Goal: Share content: Share content

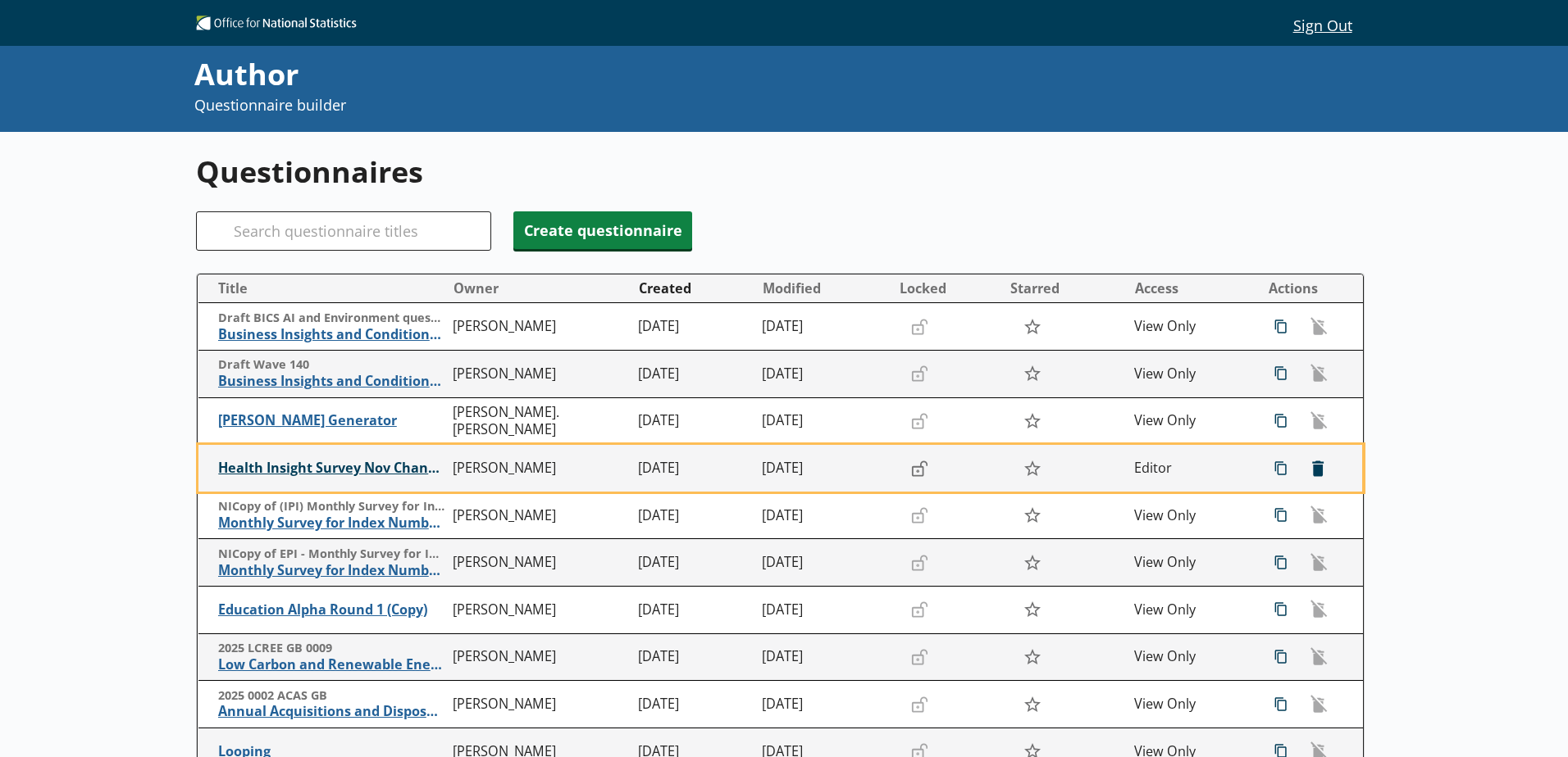
click at [303, 471] on span "Health Insight Survey Nov Changes" at bounding box center [331, 468] width 227 height 17
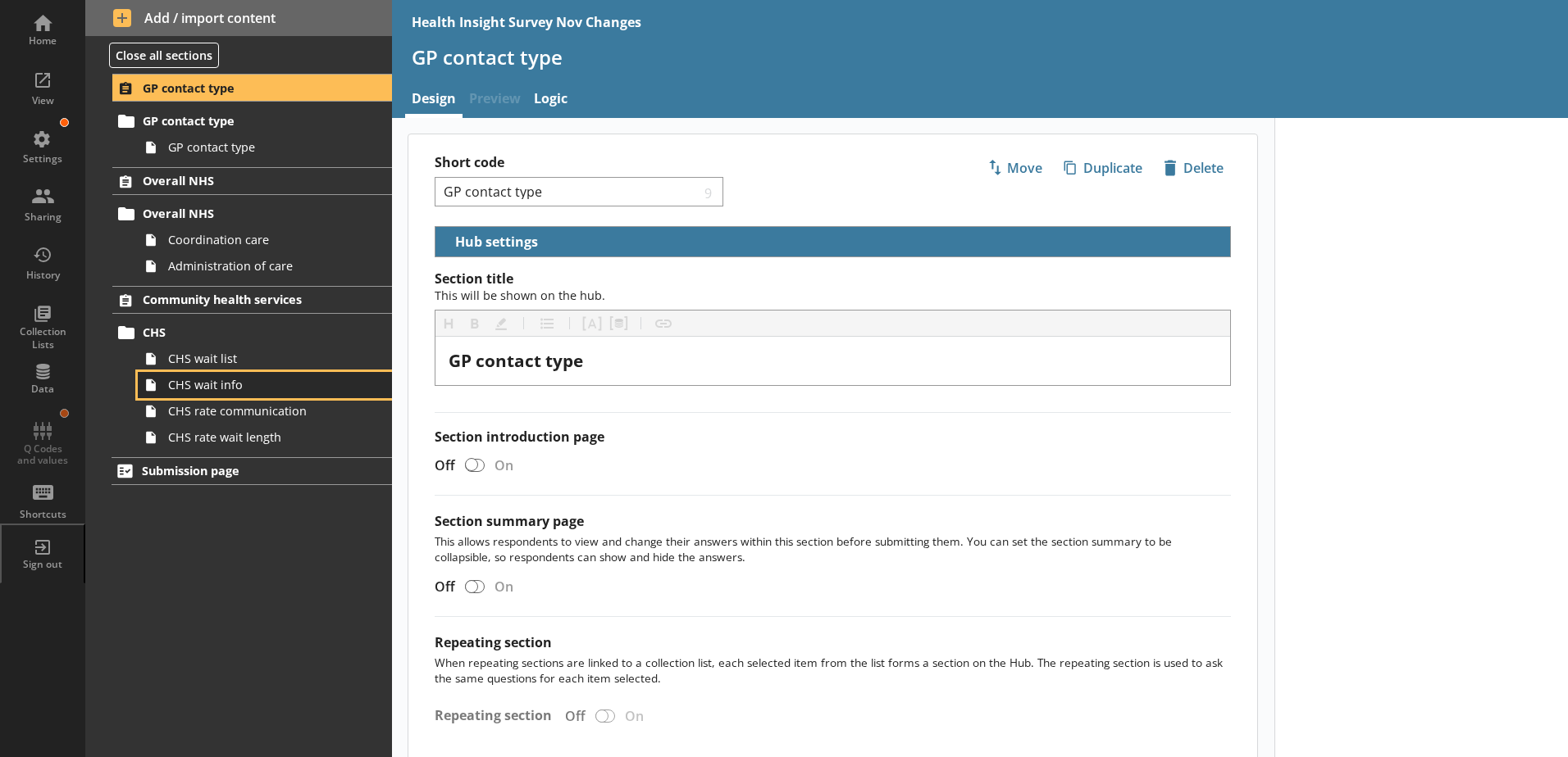
click at [208, 388] on span "CHS wait info" at bounding box center [258, 384] width 182 height 16
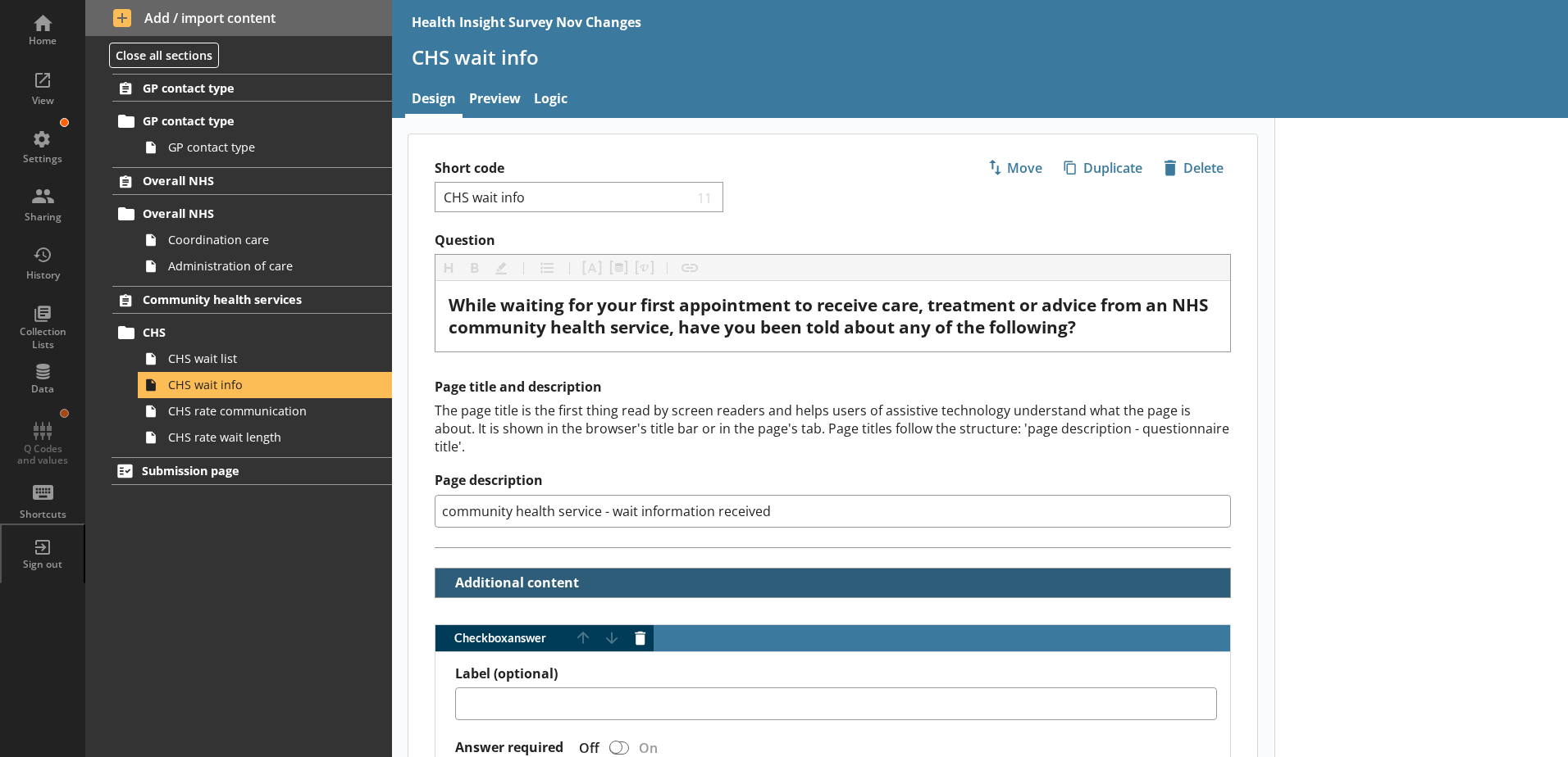
click at [443, 569] on button "Additional content" at bounding box center [512, 583] width 140 height 29
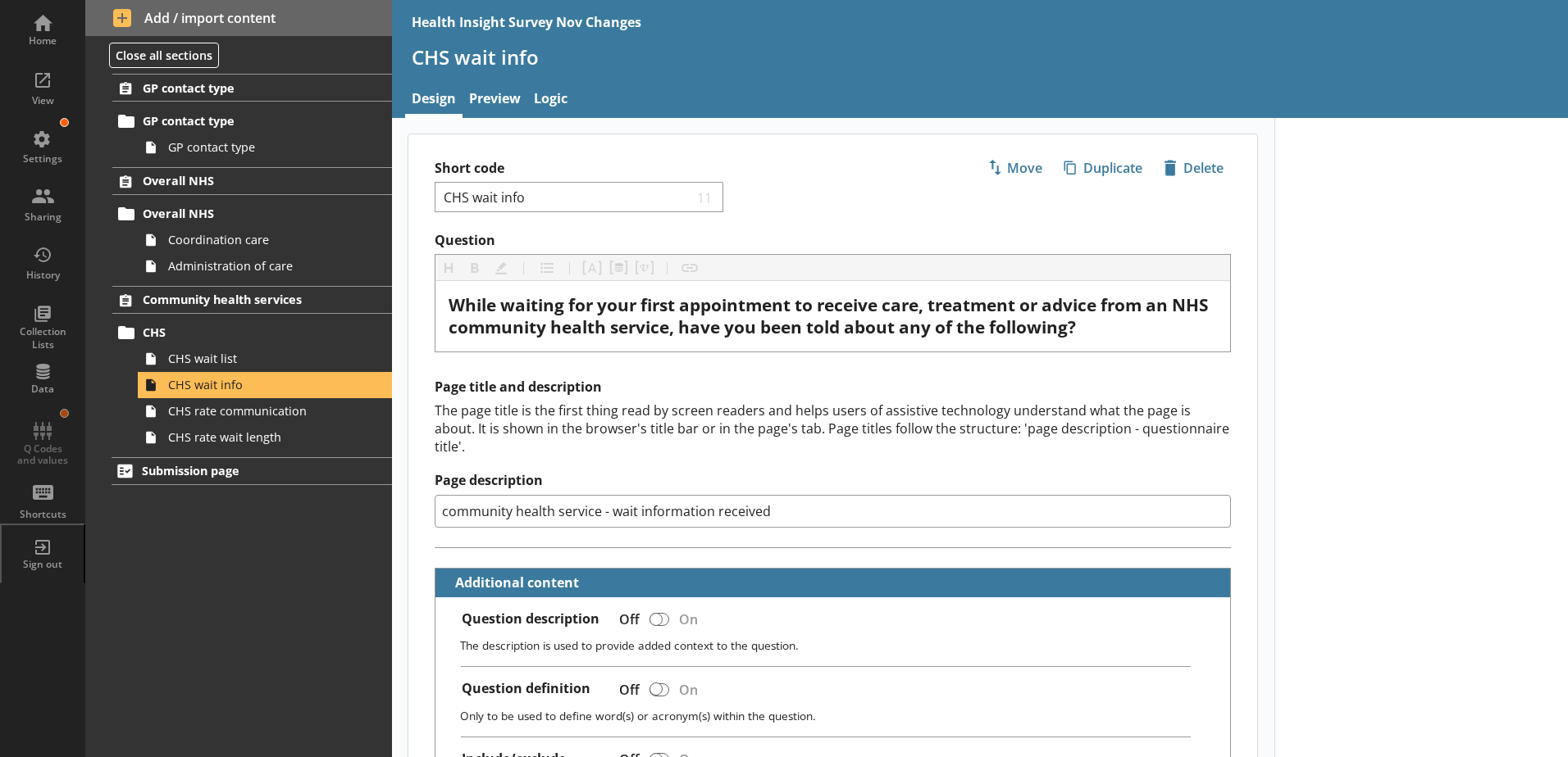
scroll to position [164, 0]
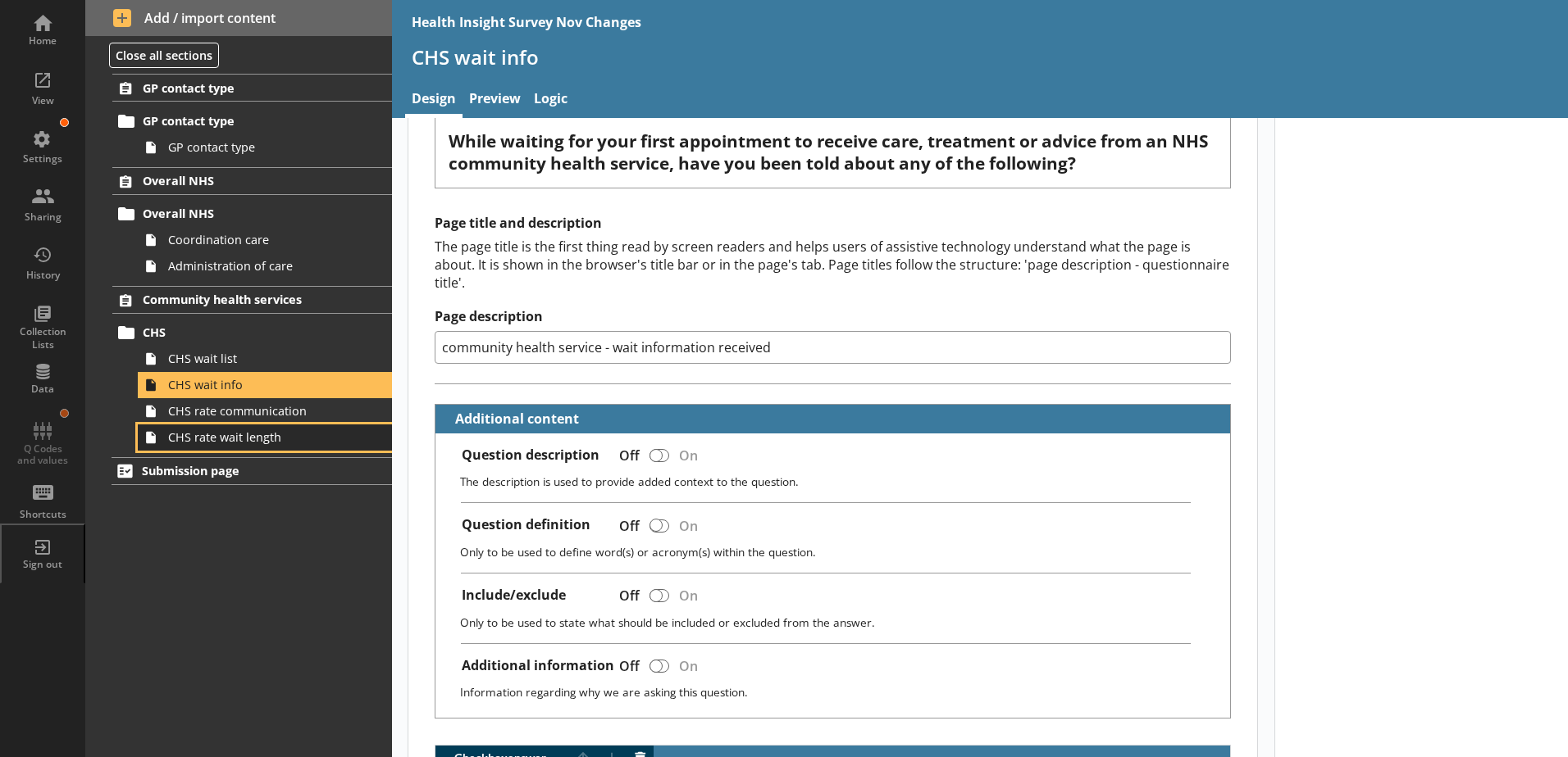
click at [176, 426] on link "CHS rate wait length" at bounding box center [265, 437] width 255 height 26
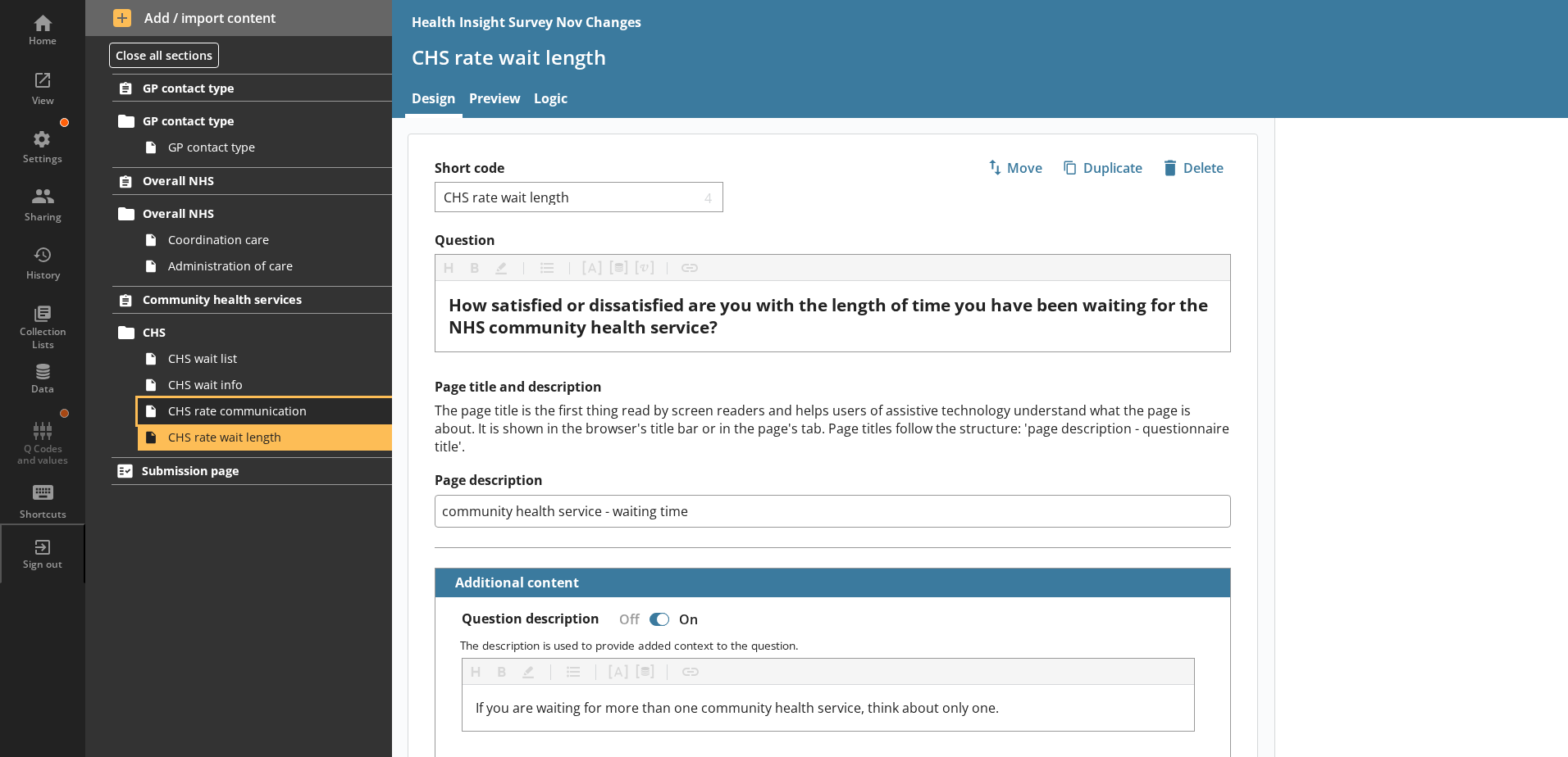
click at [196, 413] on span "CHS rate communication" at bounding box center [258, 411] width 182 height 16
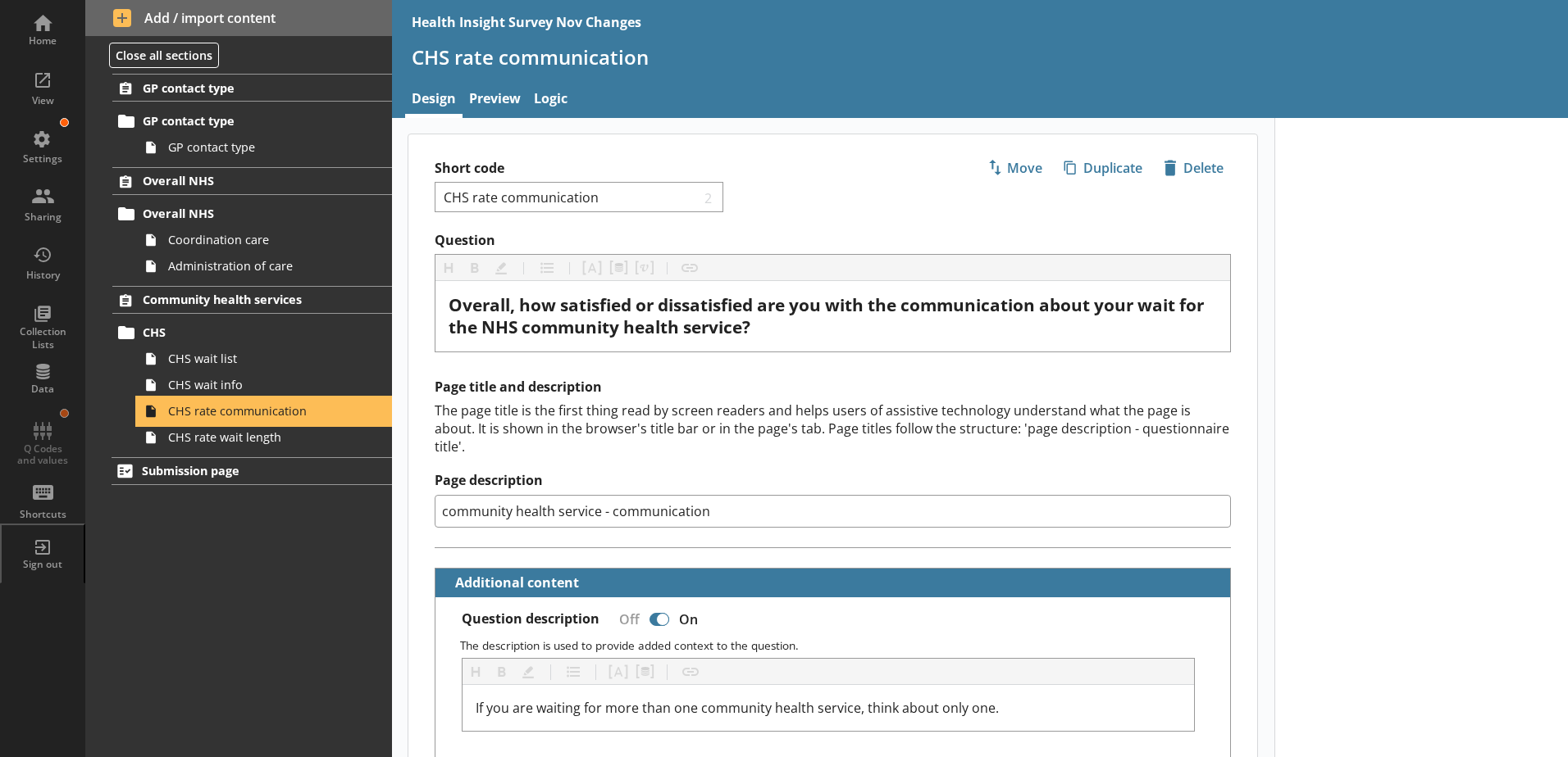
scroll to position [164, 0]
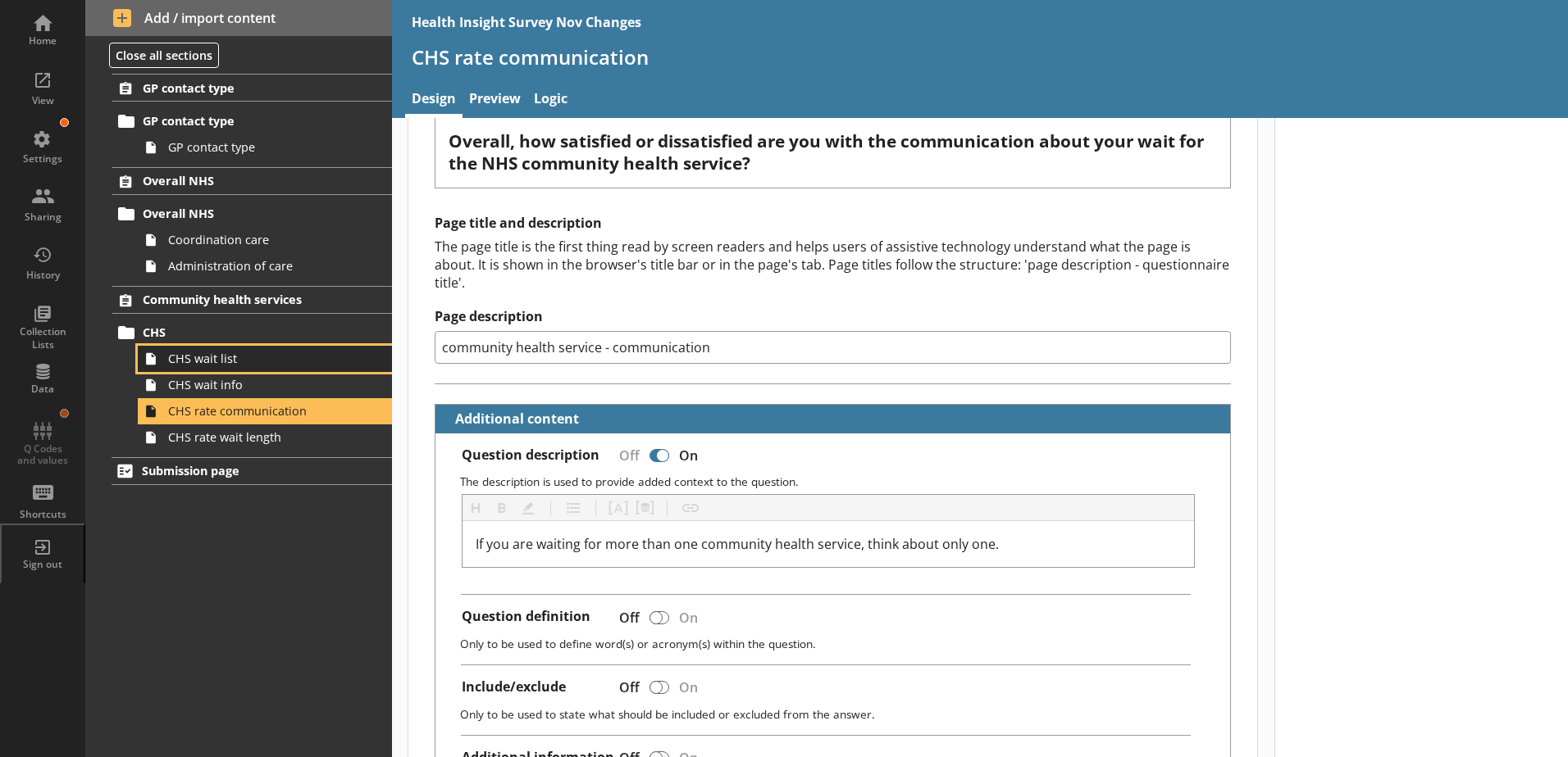
click at [204, 358] on span "CHS wait list" at bounding box center [258, 358] width 182 height 16
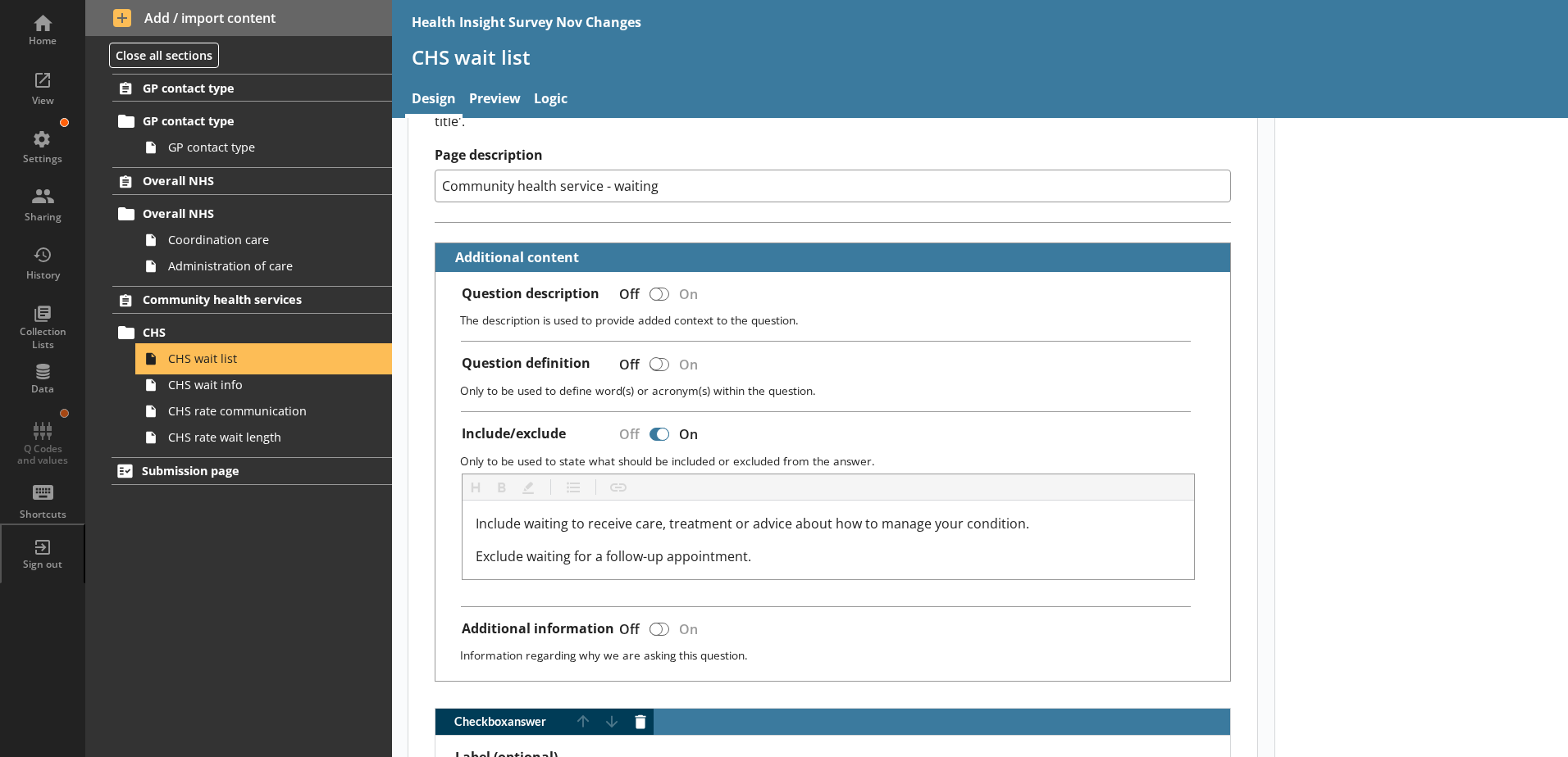
scroll to position [328, 0]
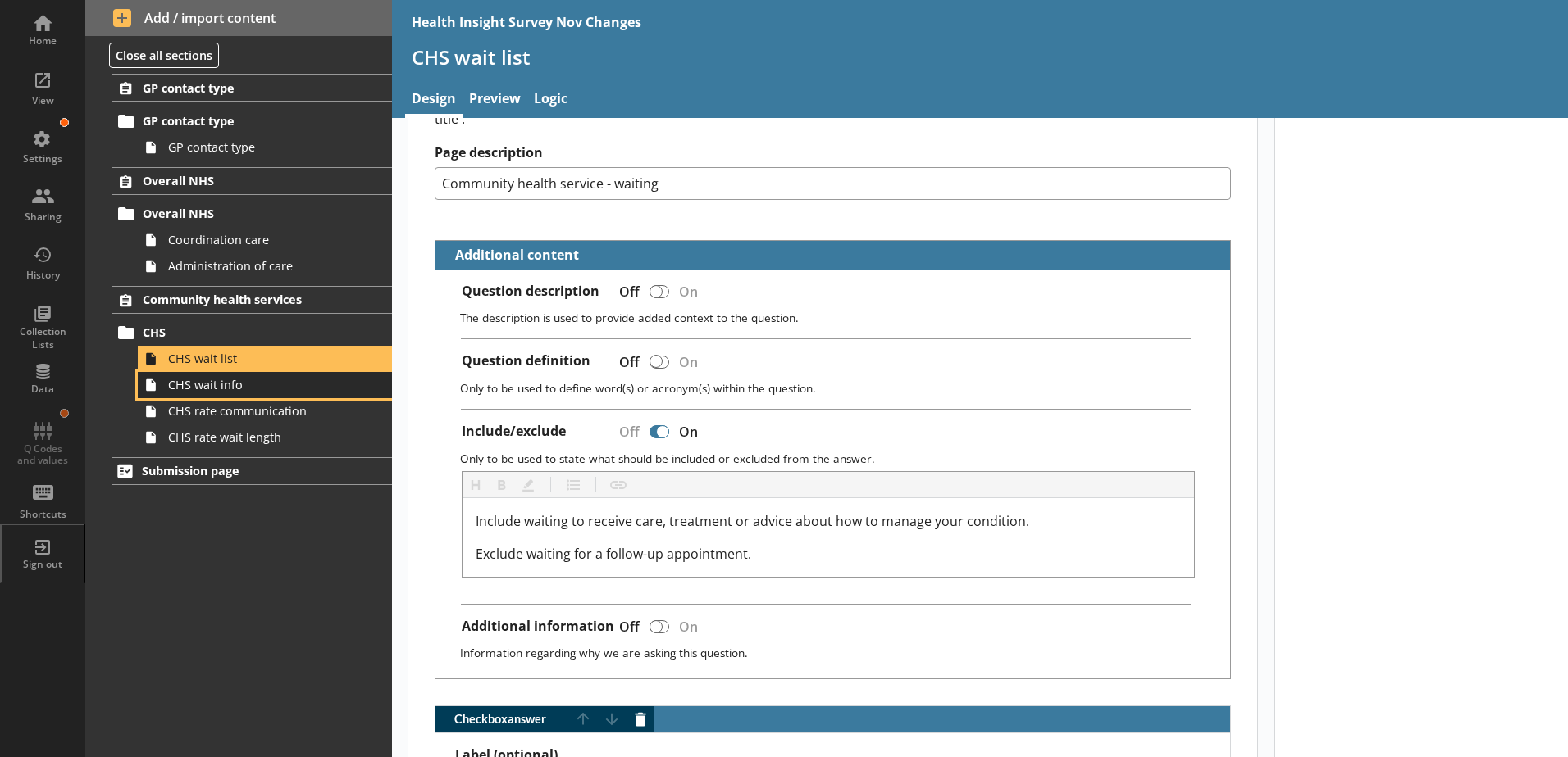
click at [243, 383] on span "CHS wait info" at bounding box center [258, 384] width 182 height 16
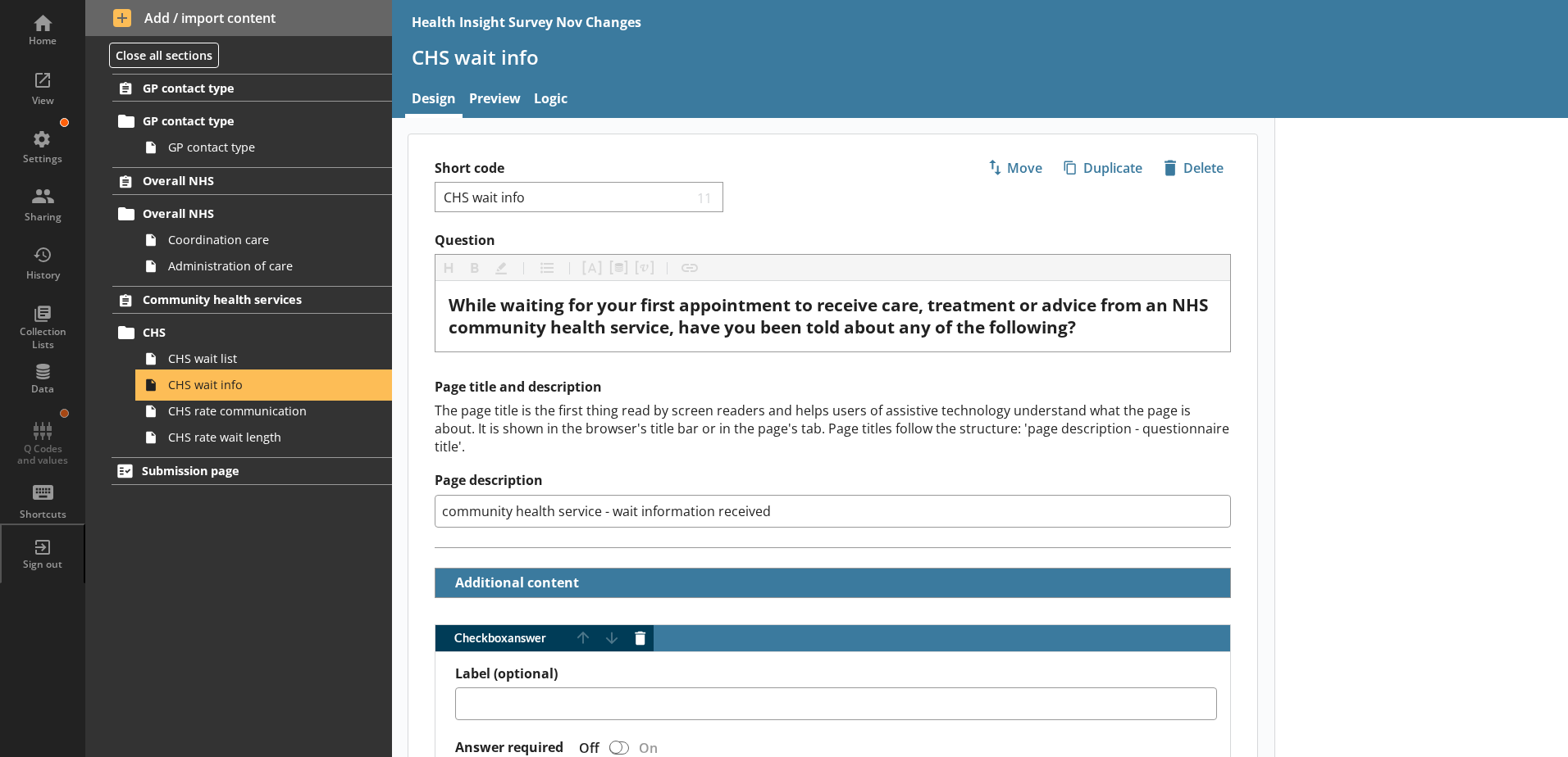
scroll to position [246, 0]
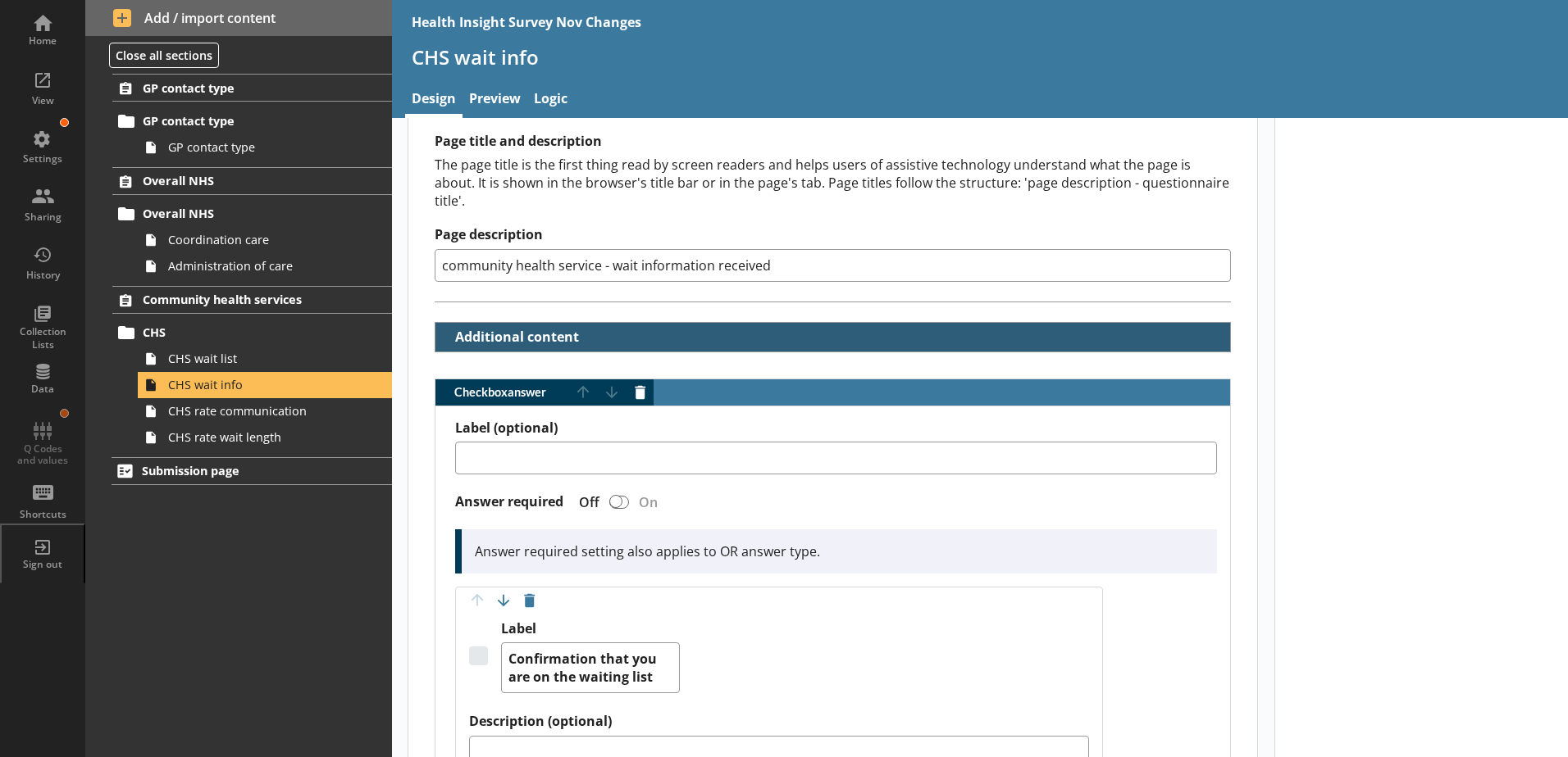
click at [442, 323] on button "Additional content" at bounding box center [512, 337] width 140 height 29
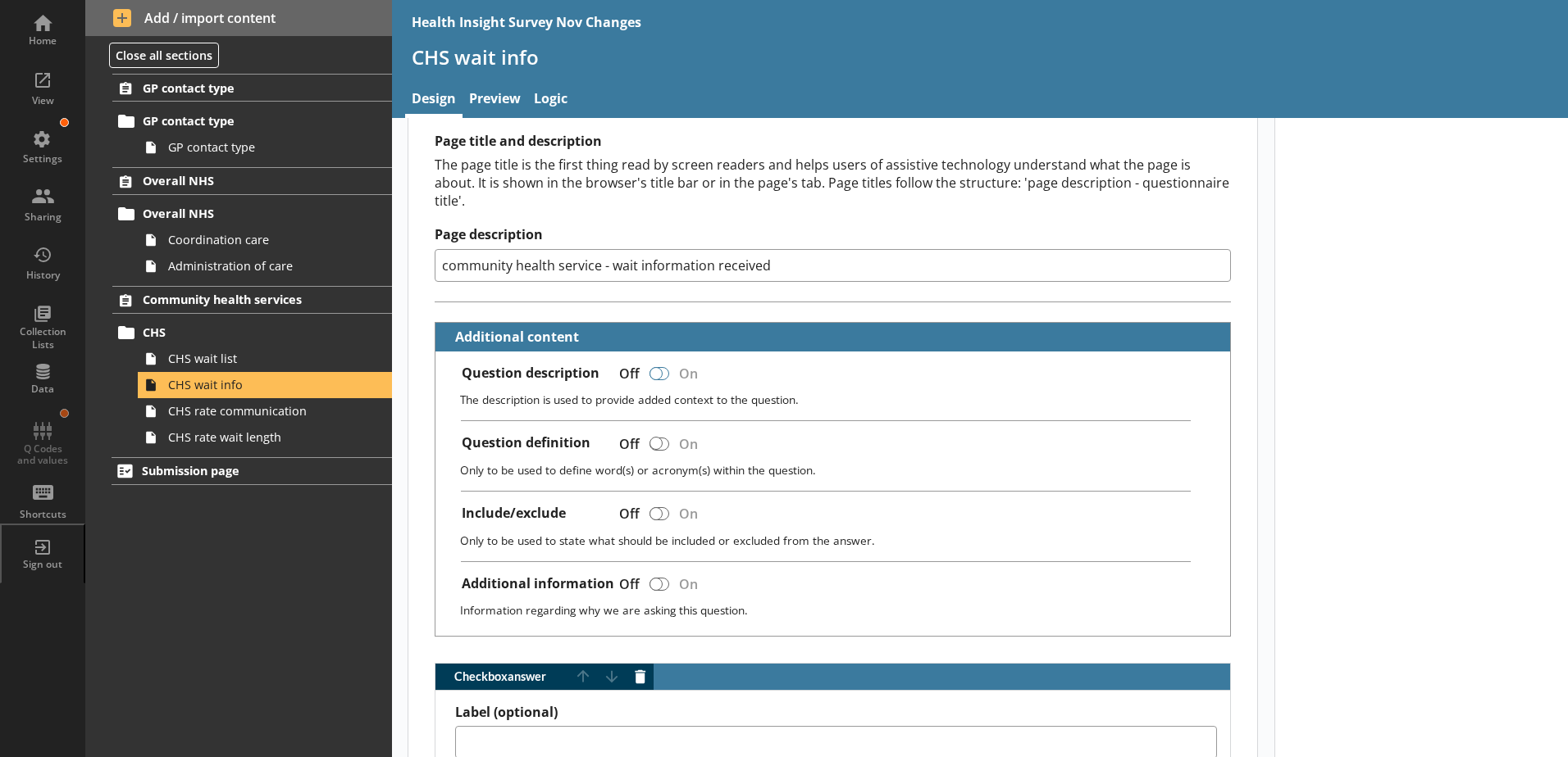
click at [659, 367] on div at bounding box center [656, 374] width 13 height 13
type textarea "x"
checkbox input "true"
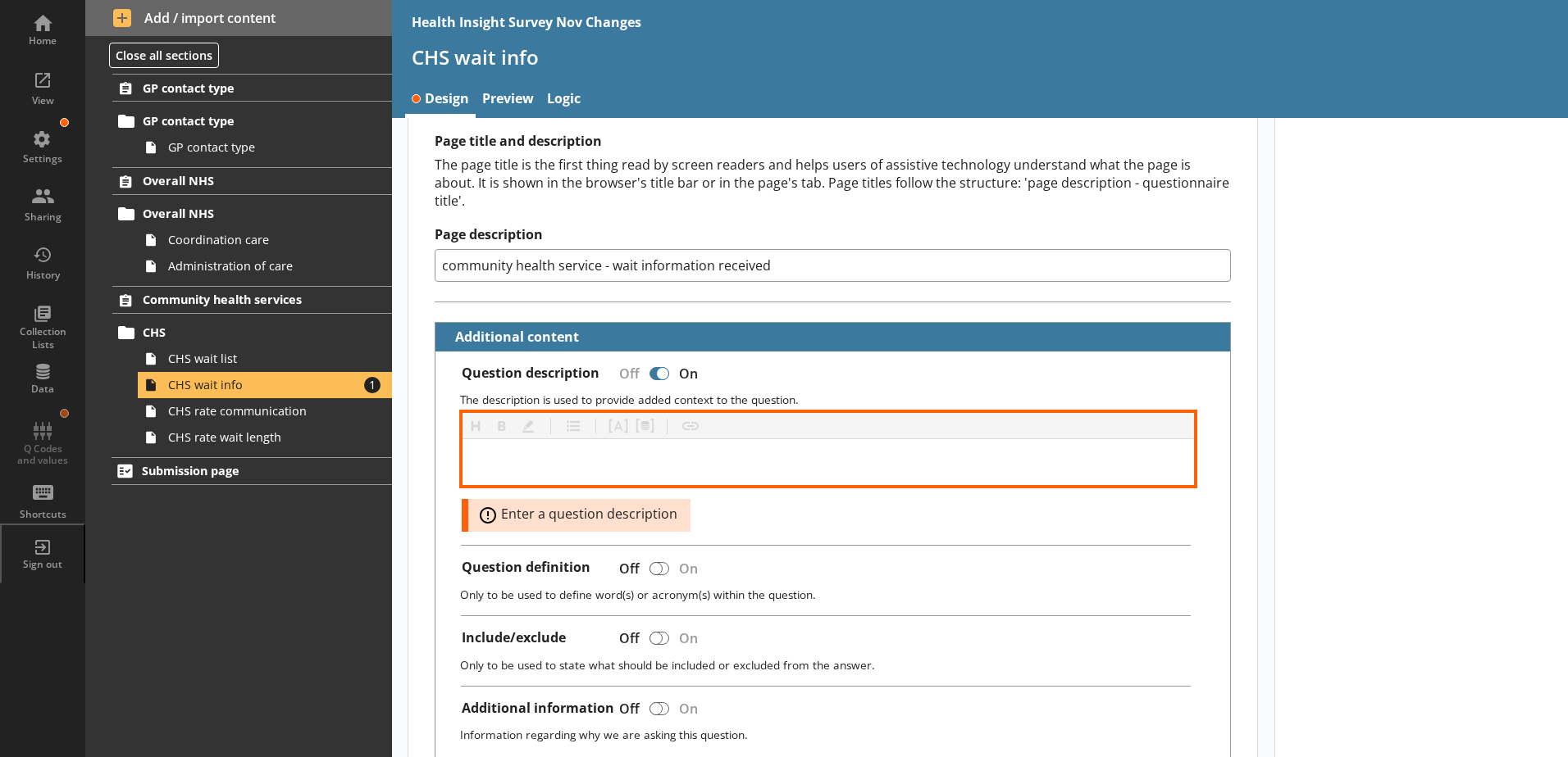
click at [581, 452] on div at bounding box center [828, 461] width 706 height 20
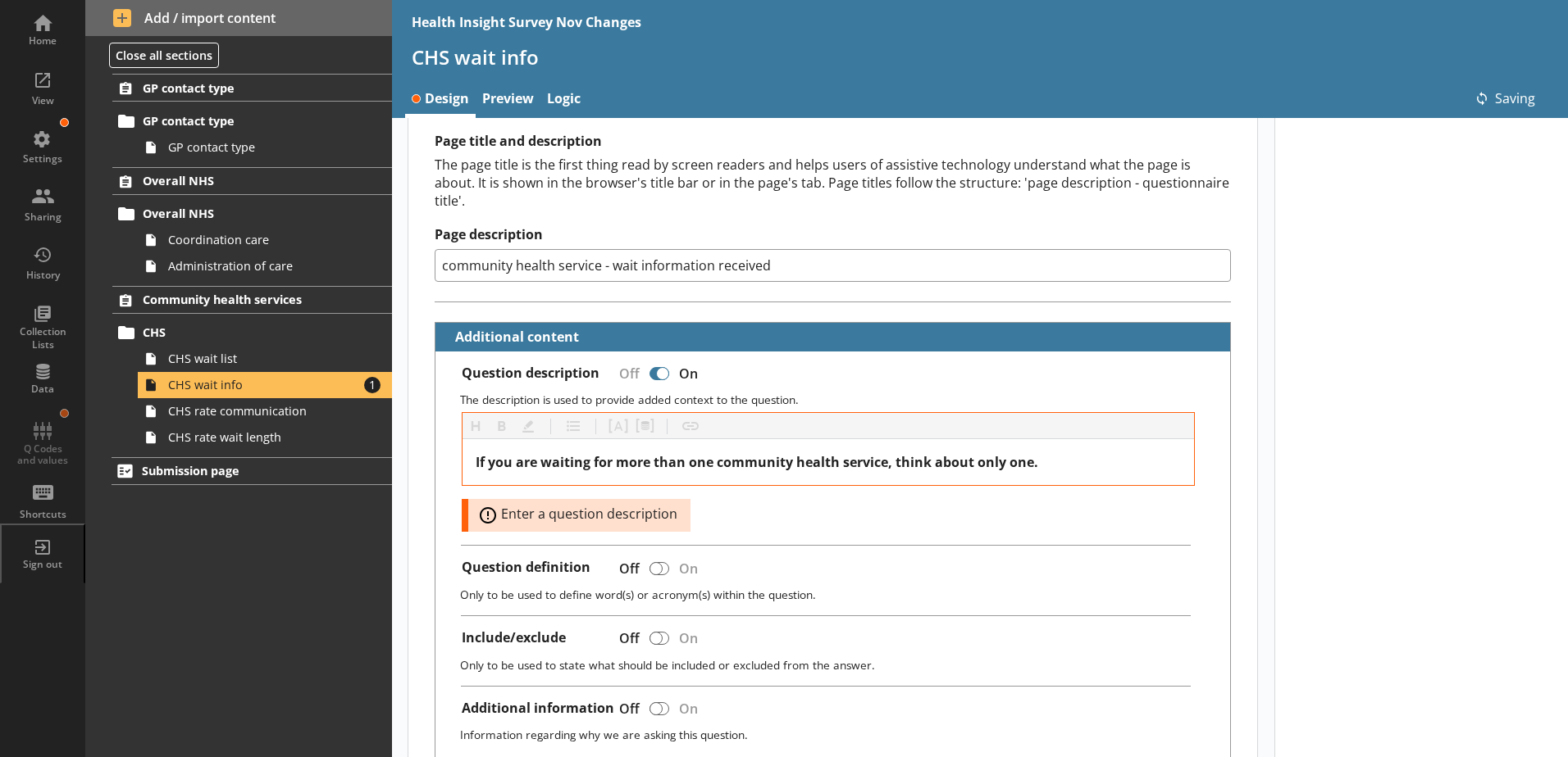
click at [798, 351] on div "Question description Off On The description is used to provide added context to…" at bounding box center [833, 557] width 795 height 410
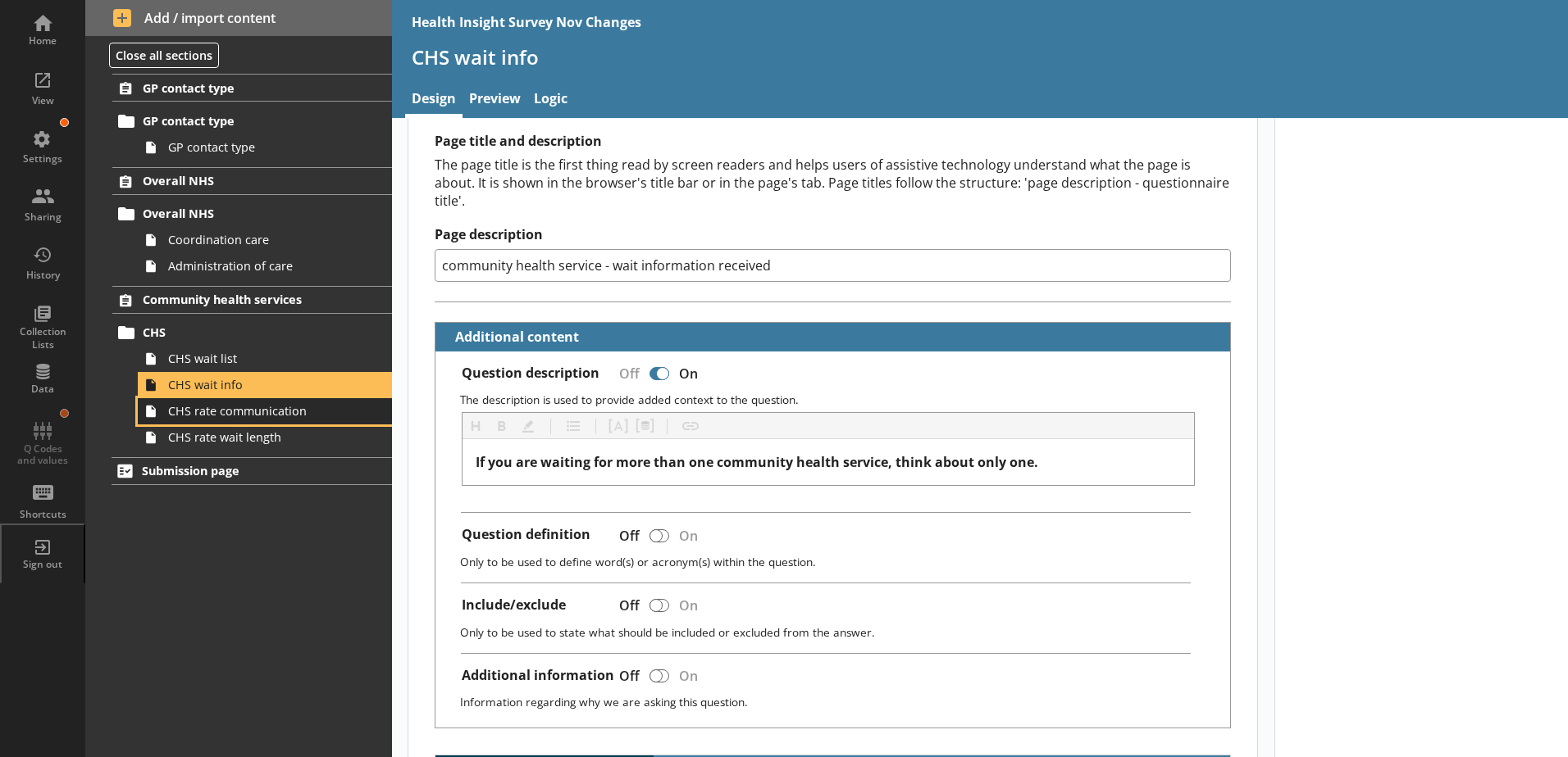
click at [188, 418] on span "CHS rate communication" at bounding box center [258, 411] width 182 height 16
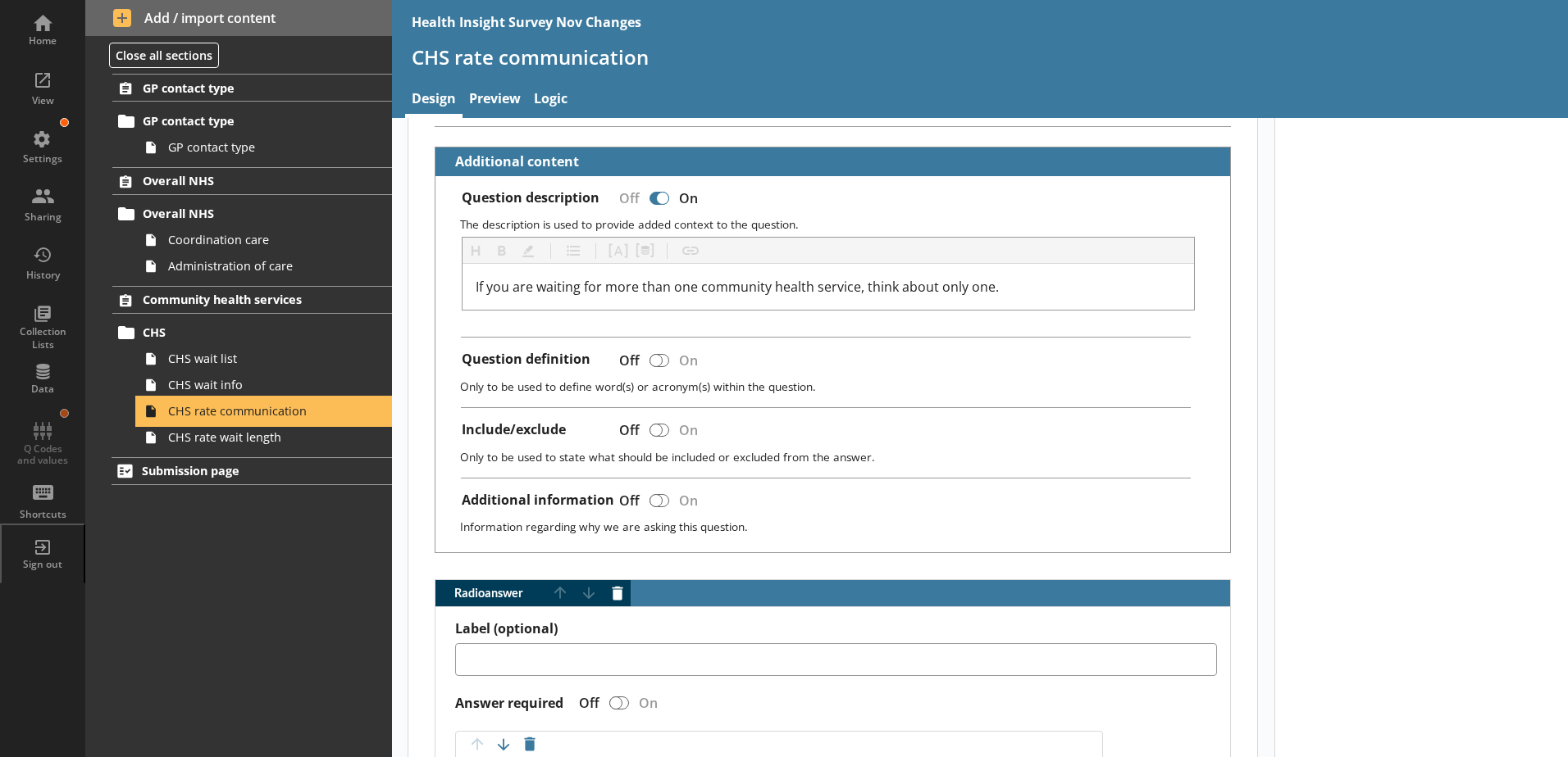
scroll to position [410, 0]
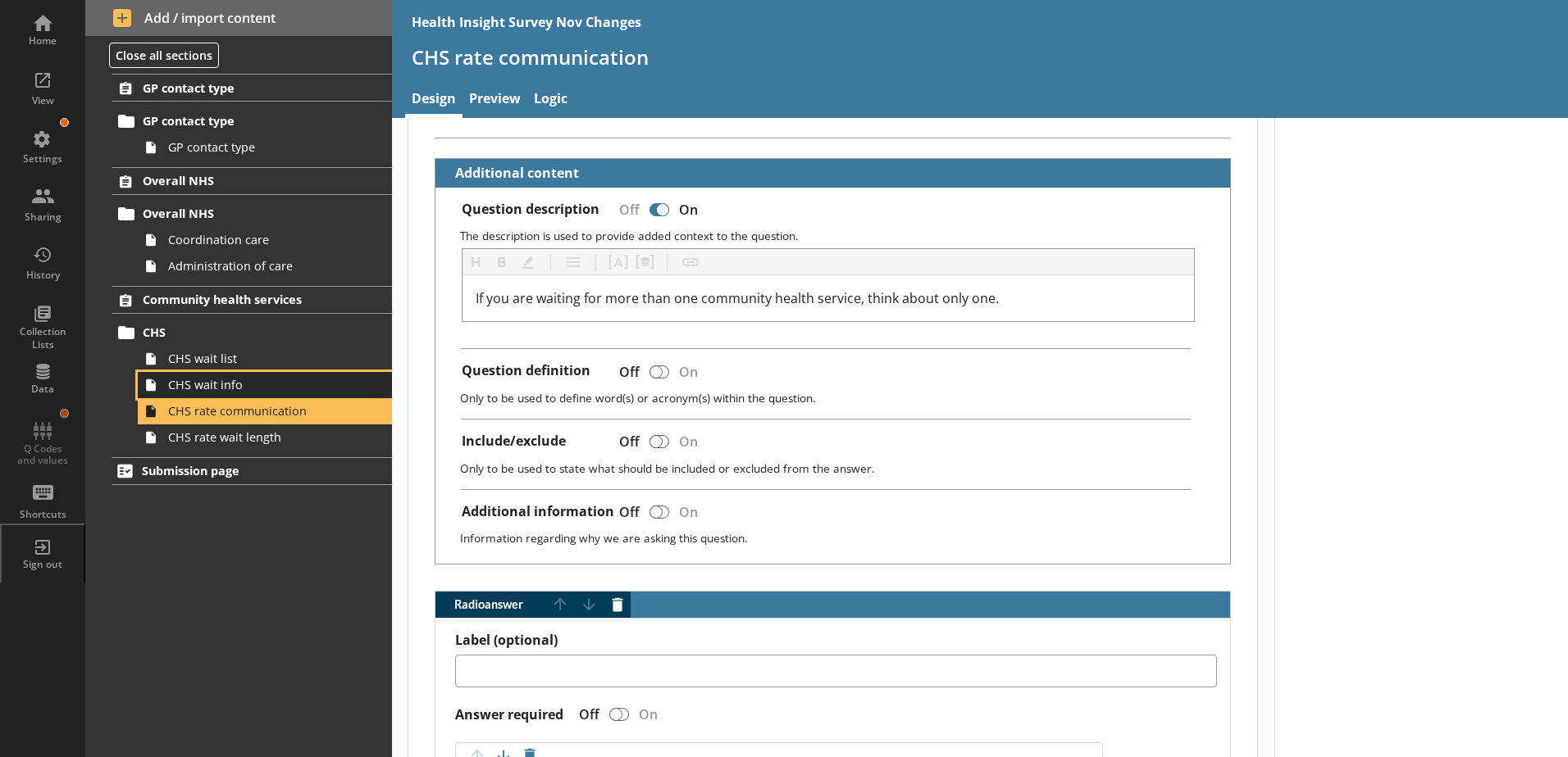
click at [214, 391] on span "CHS wait info" at bounding box center [258, 384] width 182 height 16
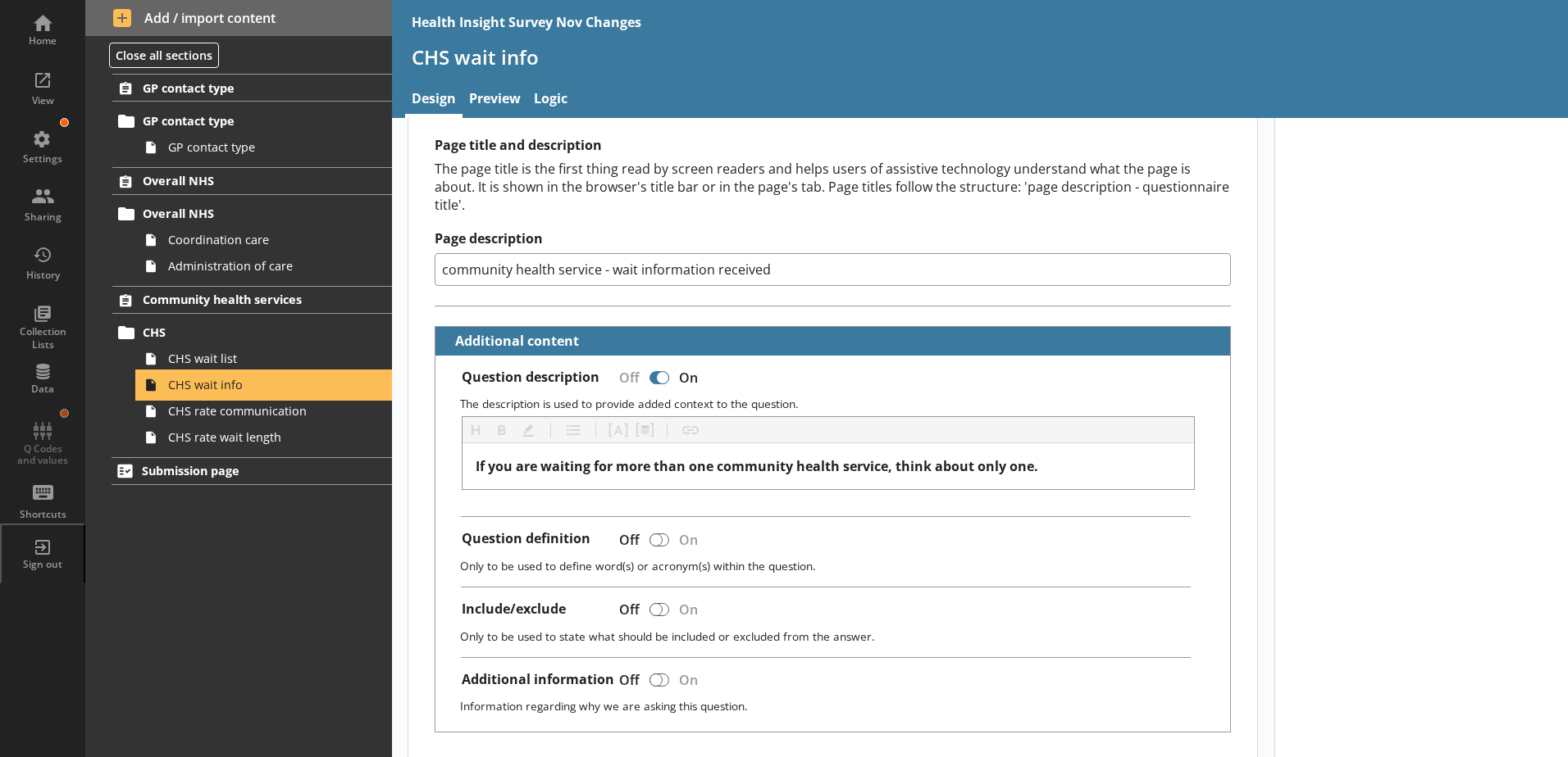
scroll to position [246, 0]
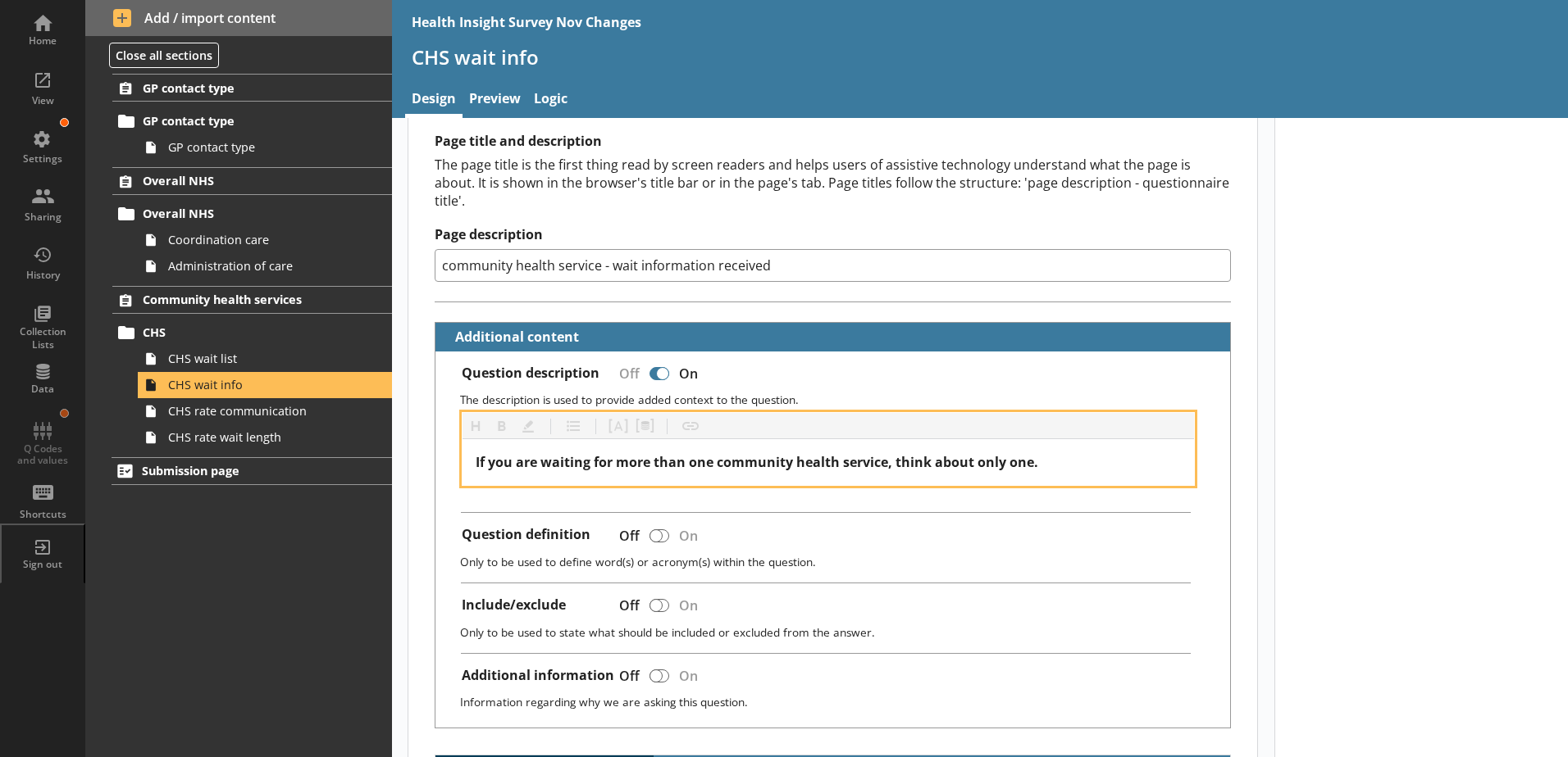
click at [1047, 452] on div "If you are waiting for more than one community health service, think about only…" at bounding box center [828, 461] width 706 height 20
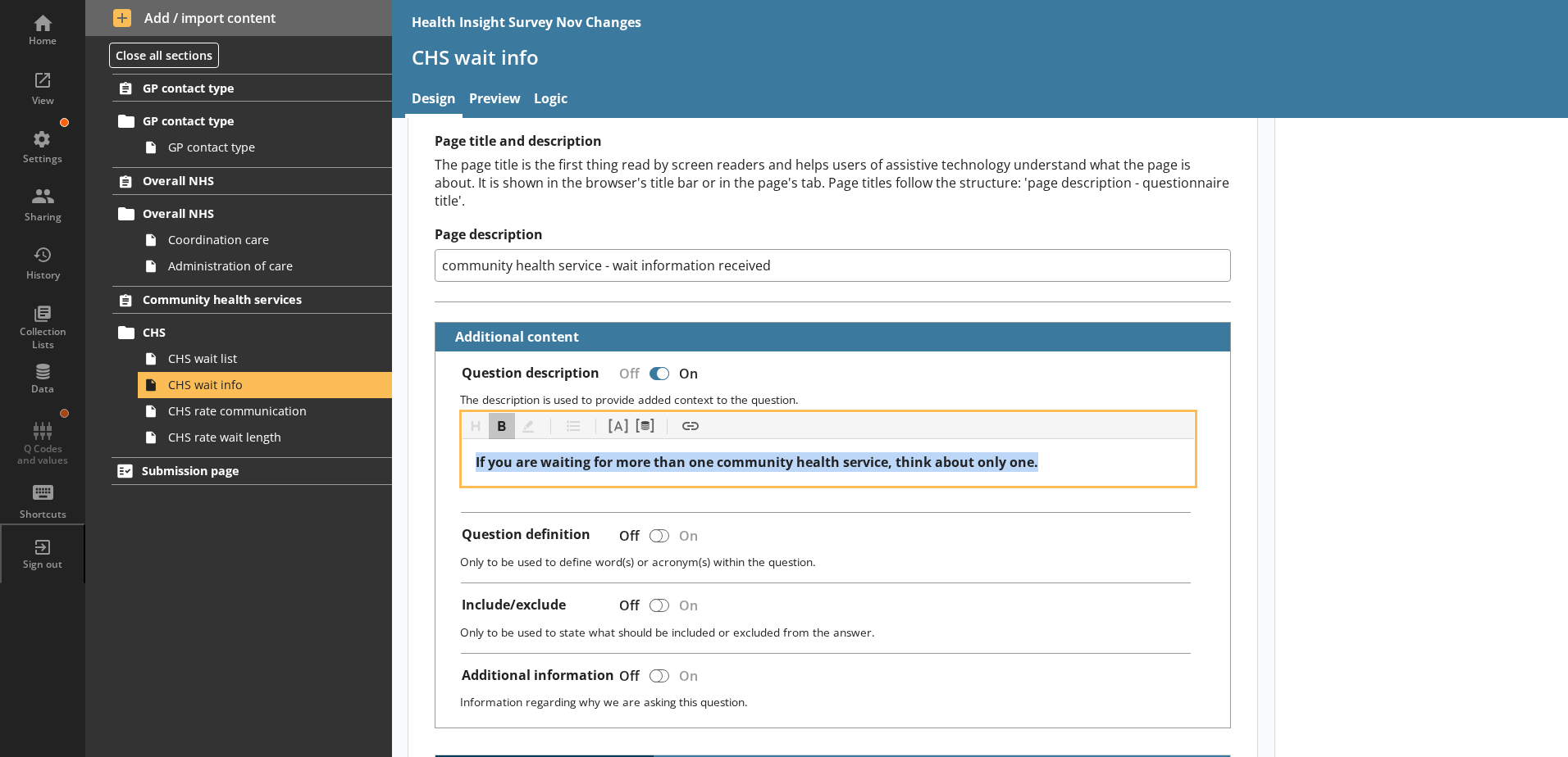
drag, startPoint x: 1055, startPoint y: 447, endPoint x: 419, endPoint y: 431, distance: 636.2
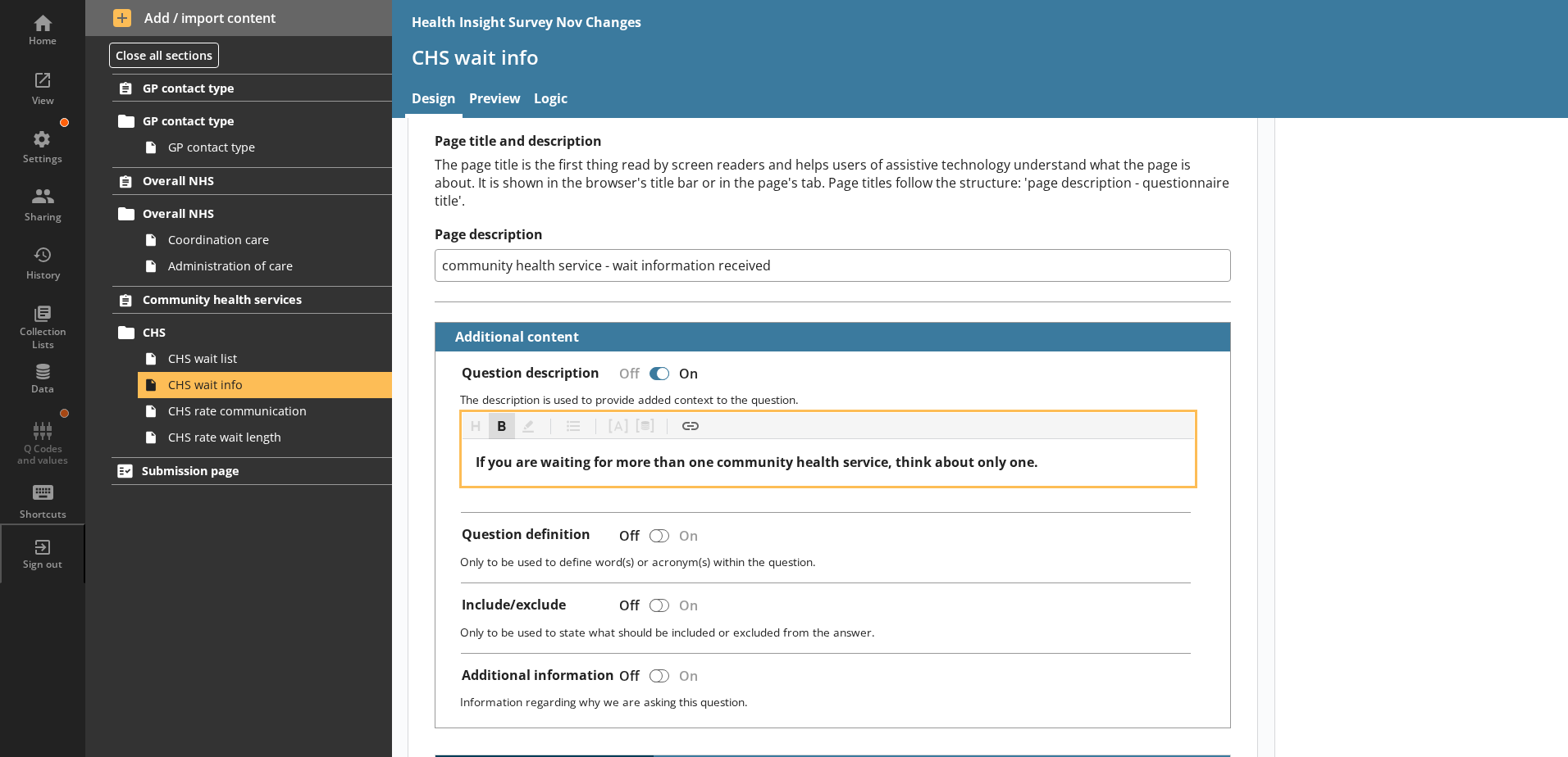
click at [503, 420] on button "Bold" at bounding box center [502, 426] width 26 height 26
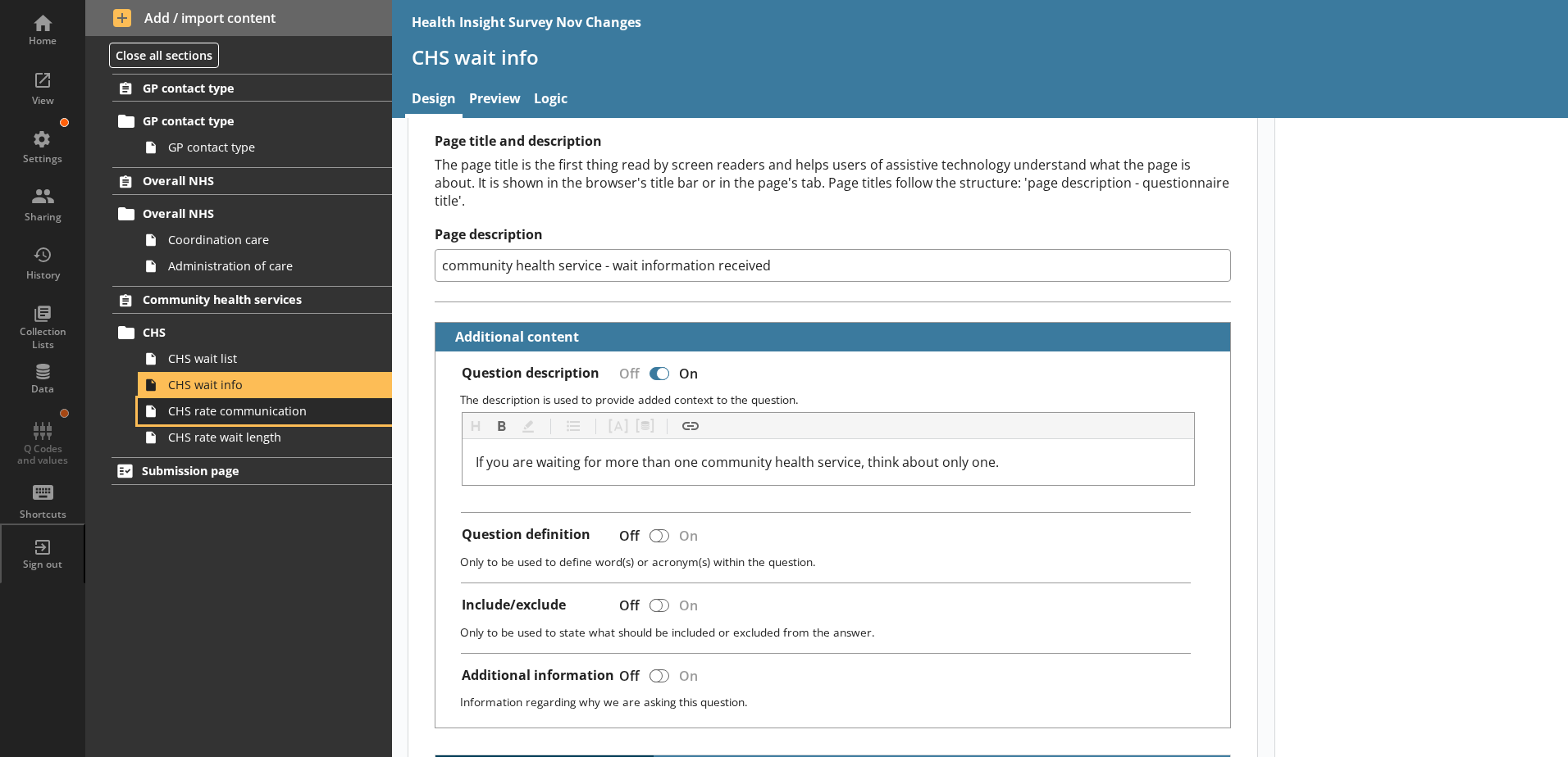
click at [243, 420] on link "CHS rate communication" at bounding box center [265, 411] width 255 height 26
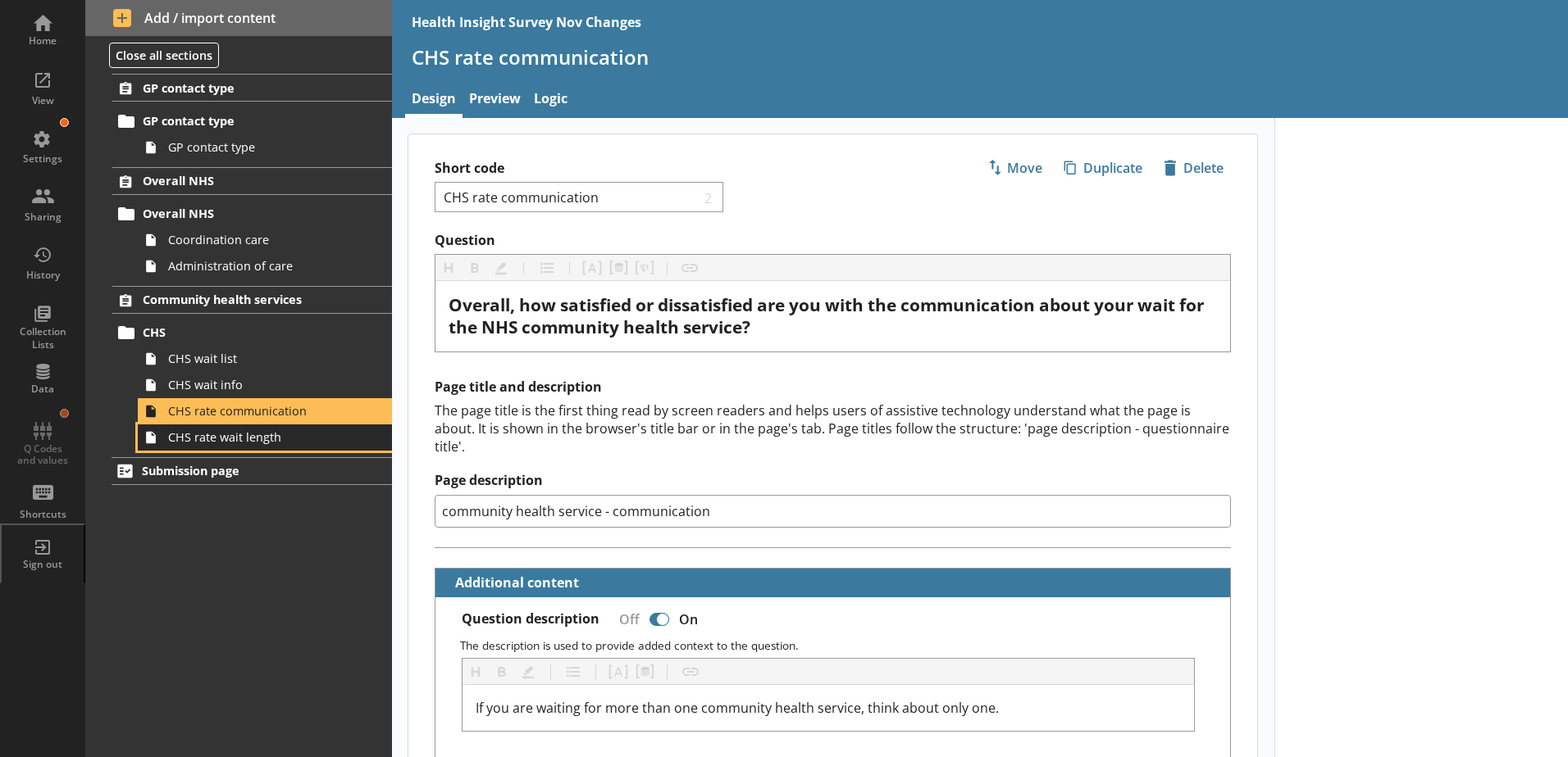
click at [236, 438] on span "CHS rate wait length" at bounding box center [258, 437] width 182 height 16
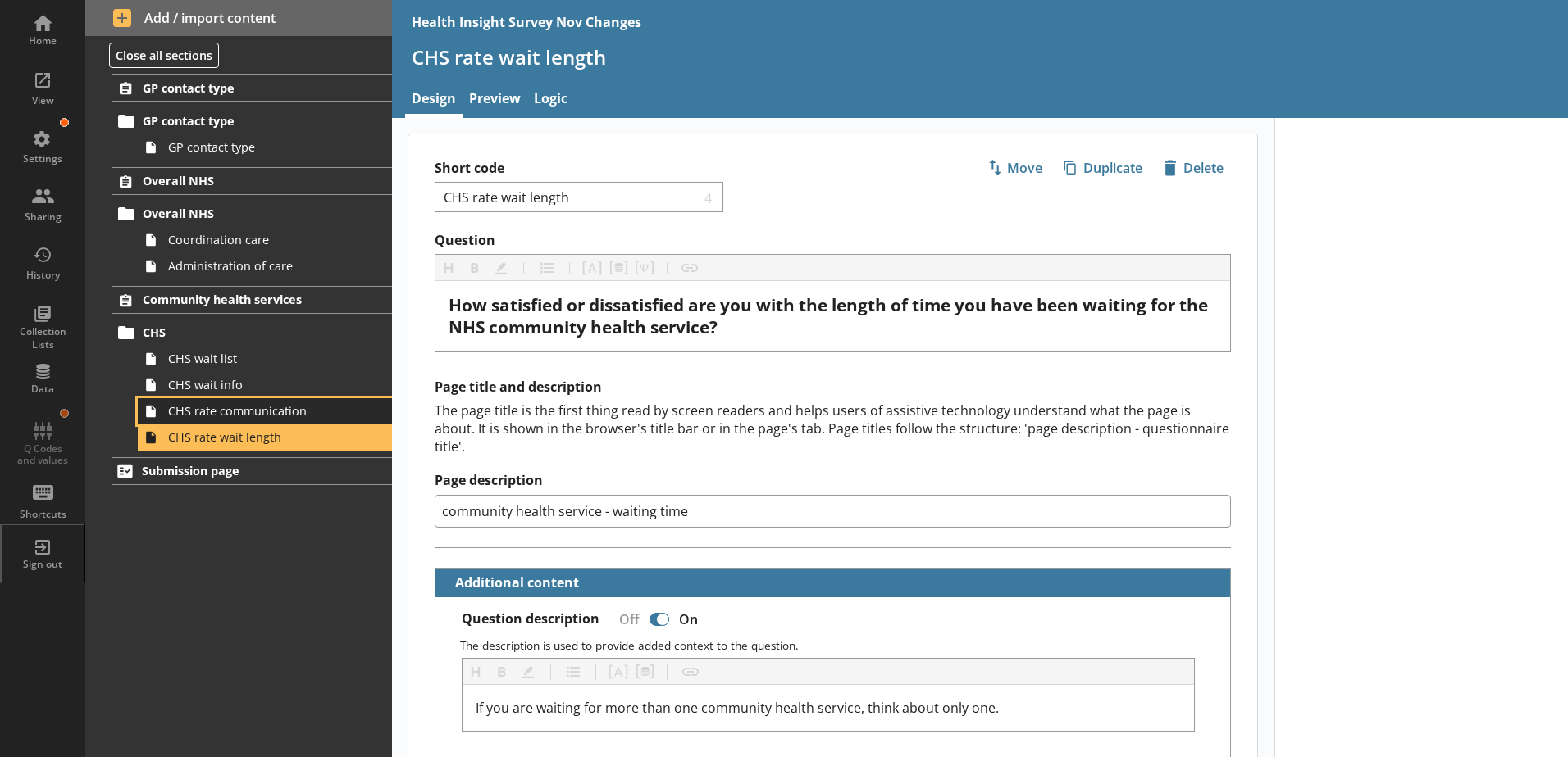
click at [232, 404] on span "CHS rate communication" at bounding box center [258, 411] width 182 height 16
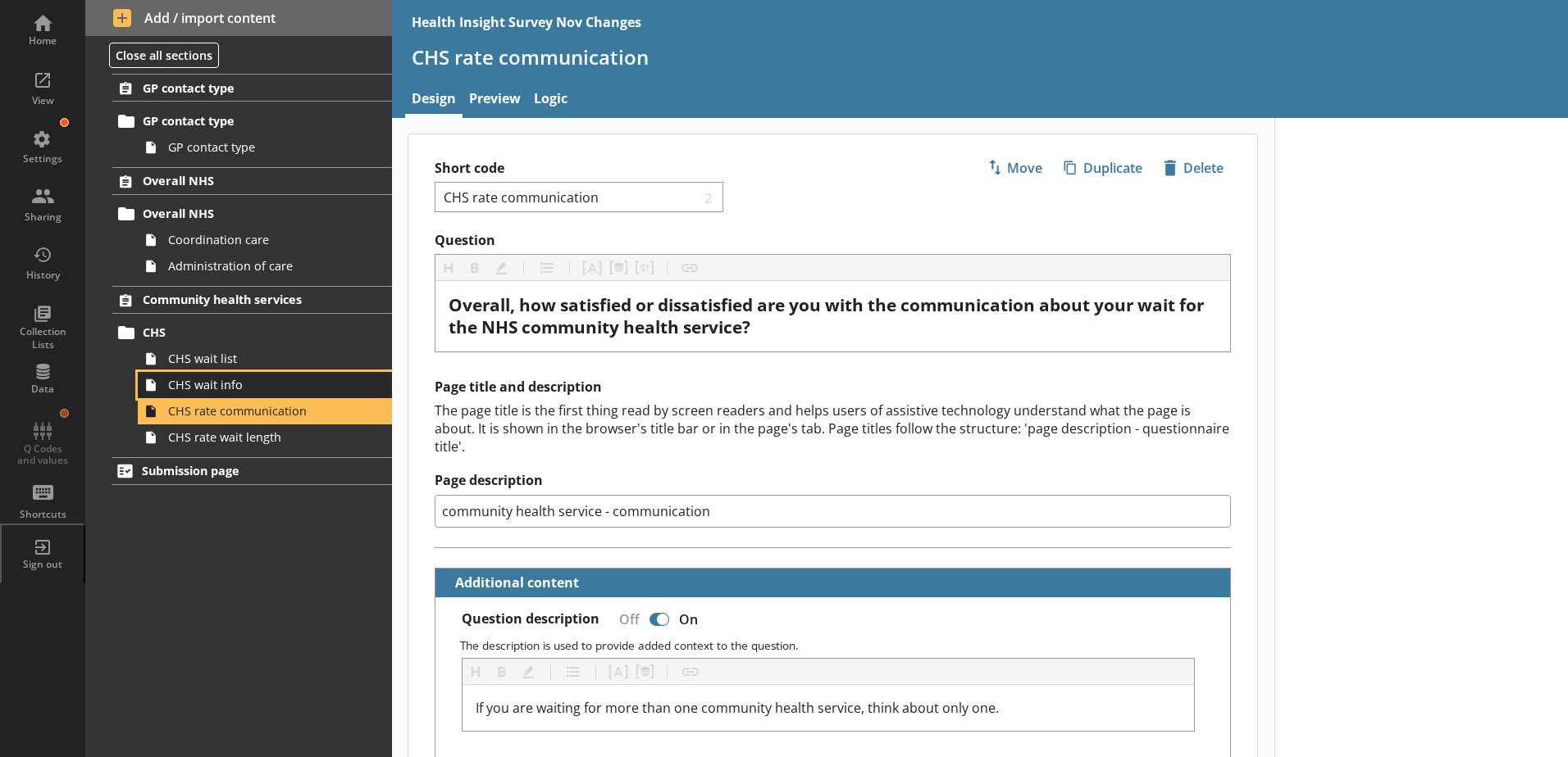
click at [229, 392] on span "CHS wait info" at bounding box center [258, 384] width 182 height 16
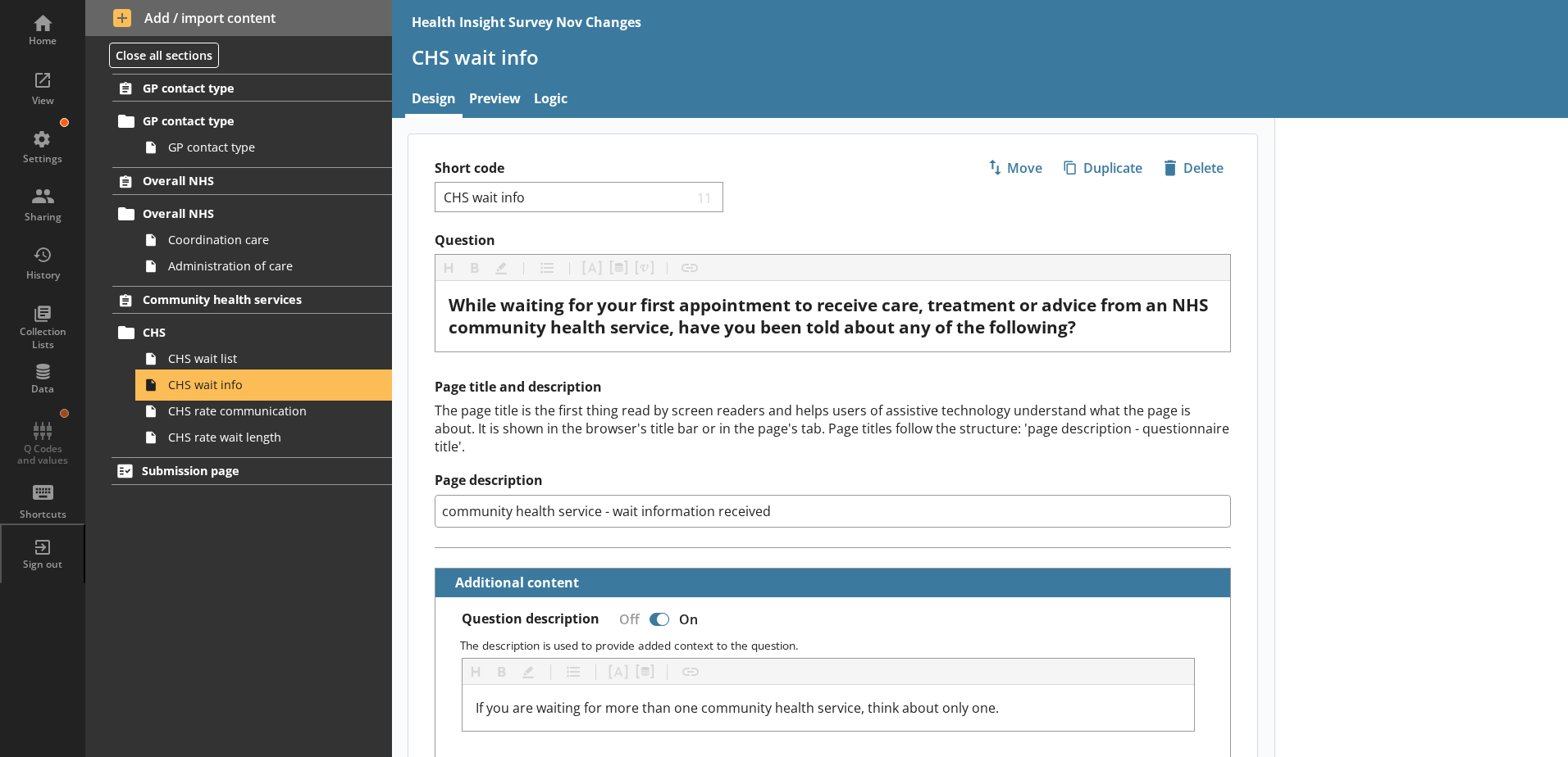
click at [223, 373] on link "CHS wait info" at bounding box center [265, 385] width 255 height 26
click at [214, 355] on span "CHS wait list" at bounding box center [258, 358] width 182 height 16
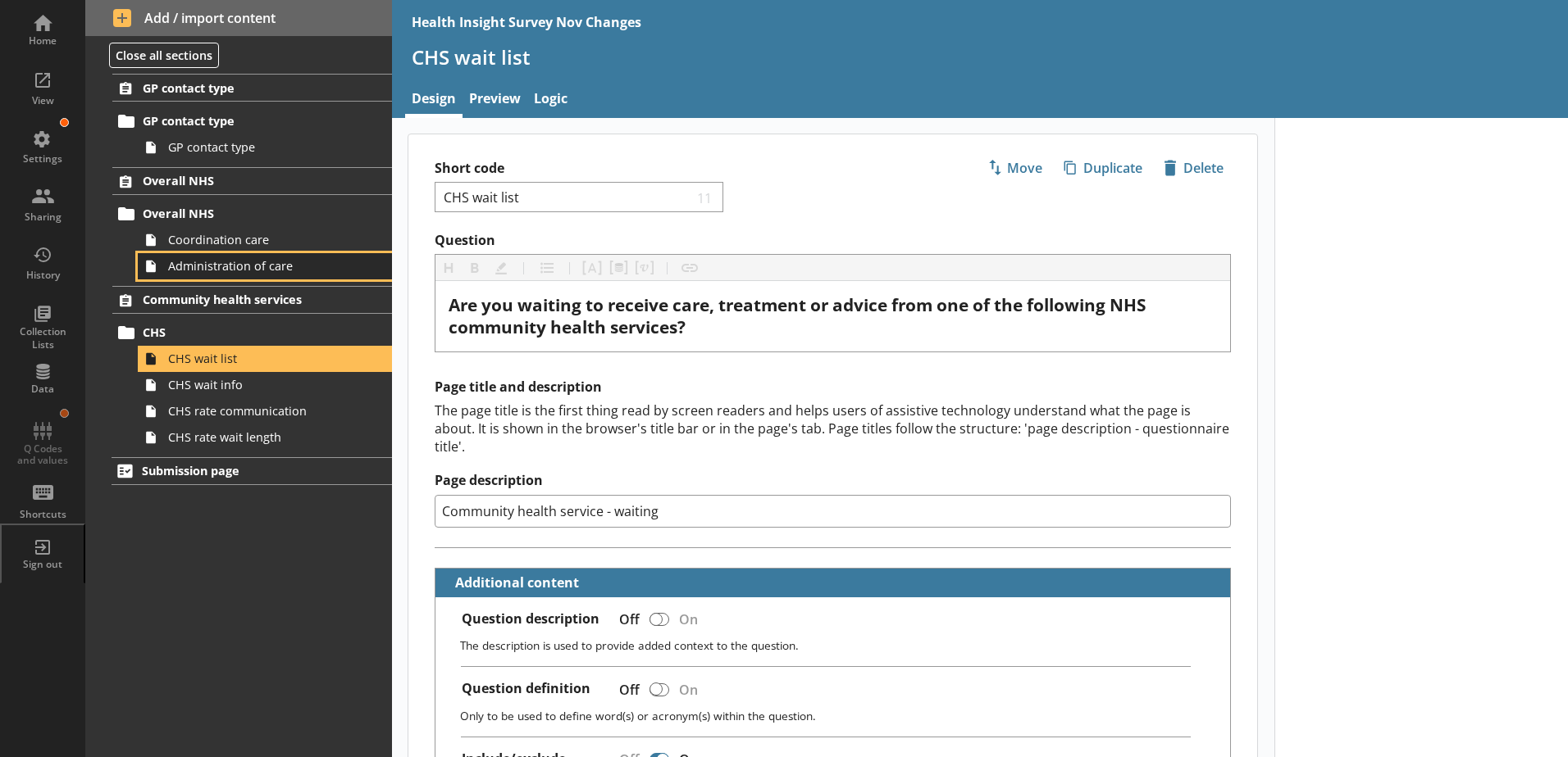
click at [200, 263] on span "Administration of care" at bounding box center [258, 266] width 182 height 16
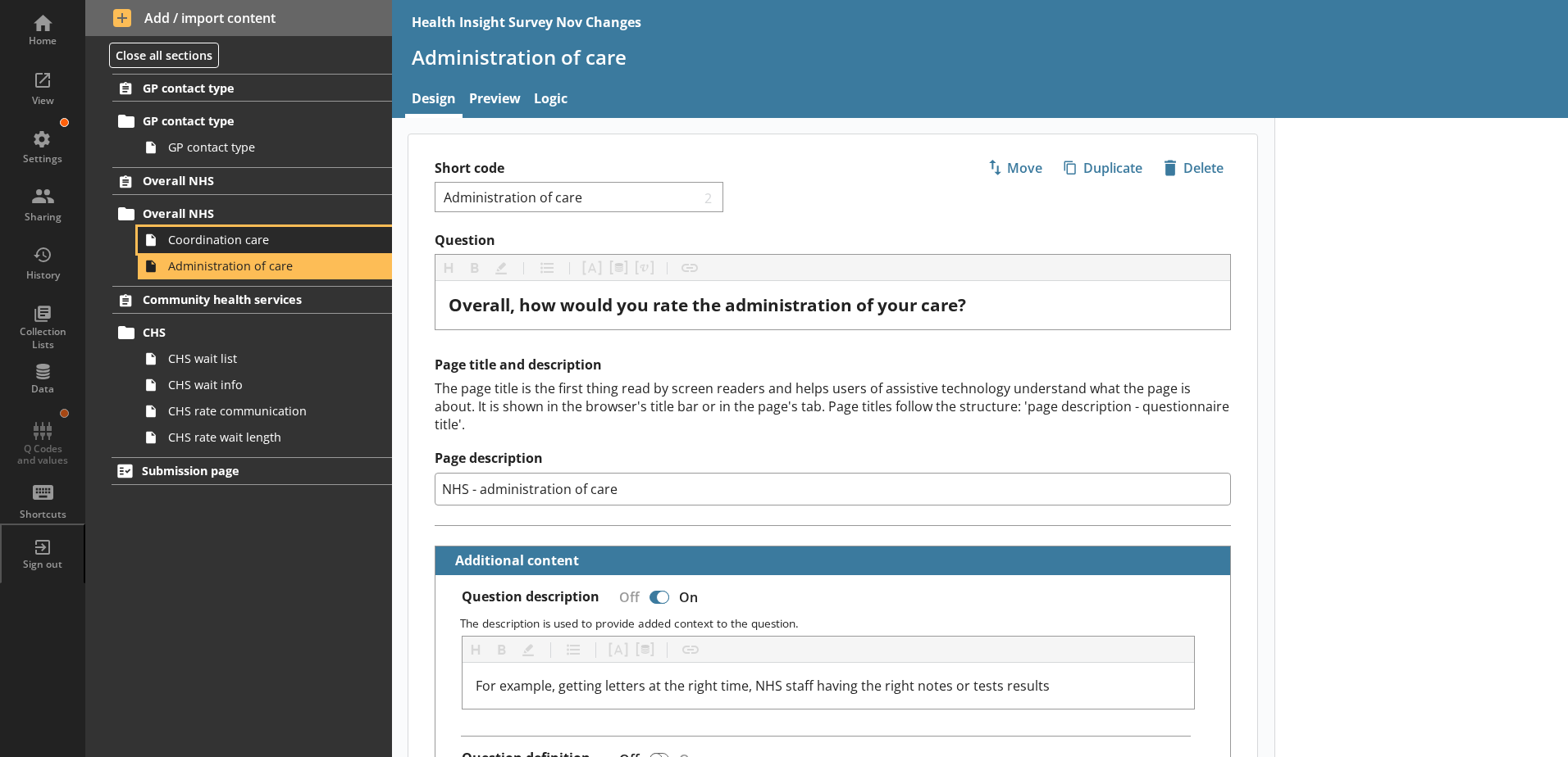
click at [207, 247] on span "Coordination care" at bounding box center [258, 240] width 182 height 16
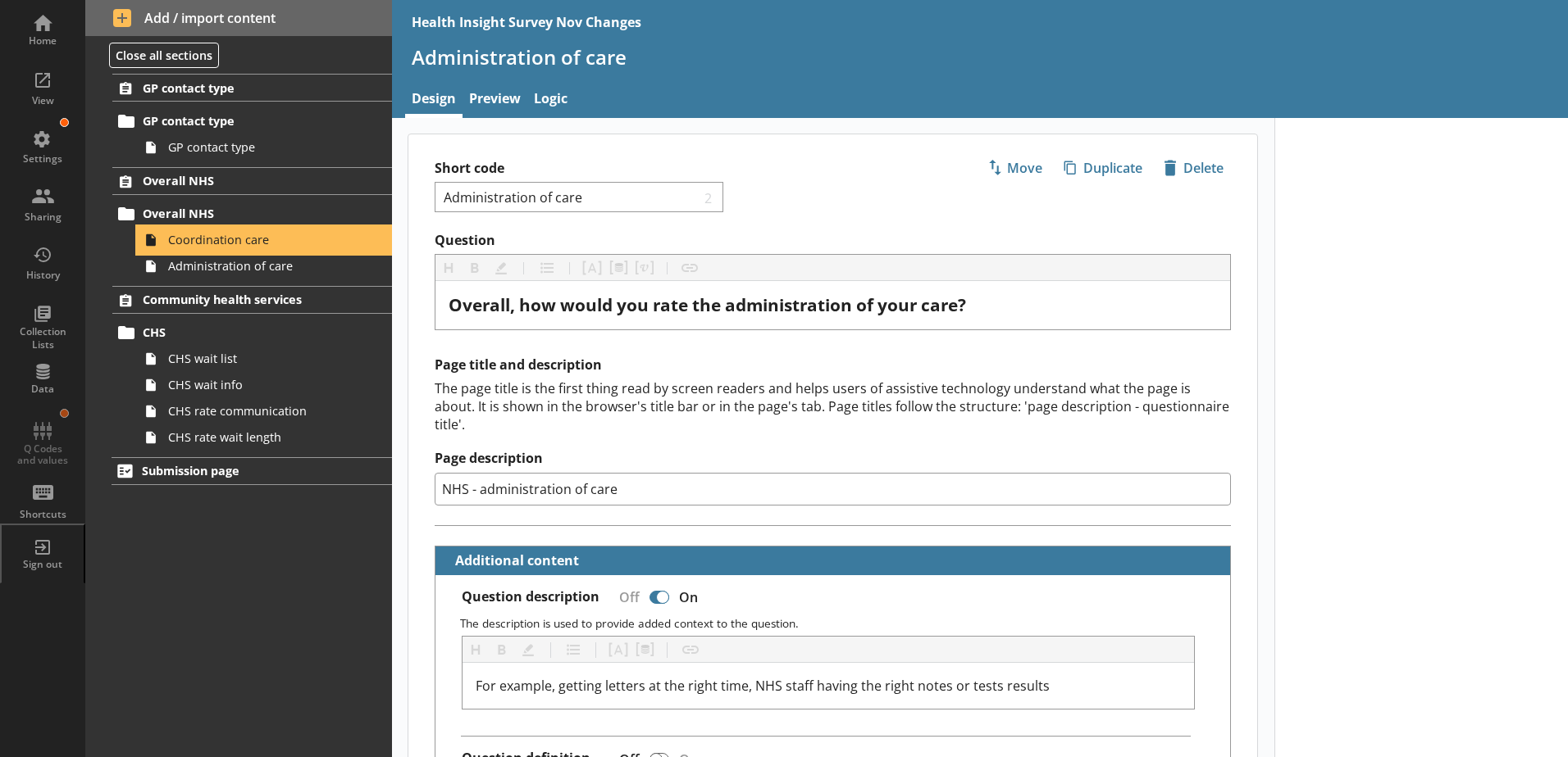
type textarea "x"
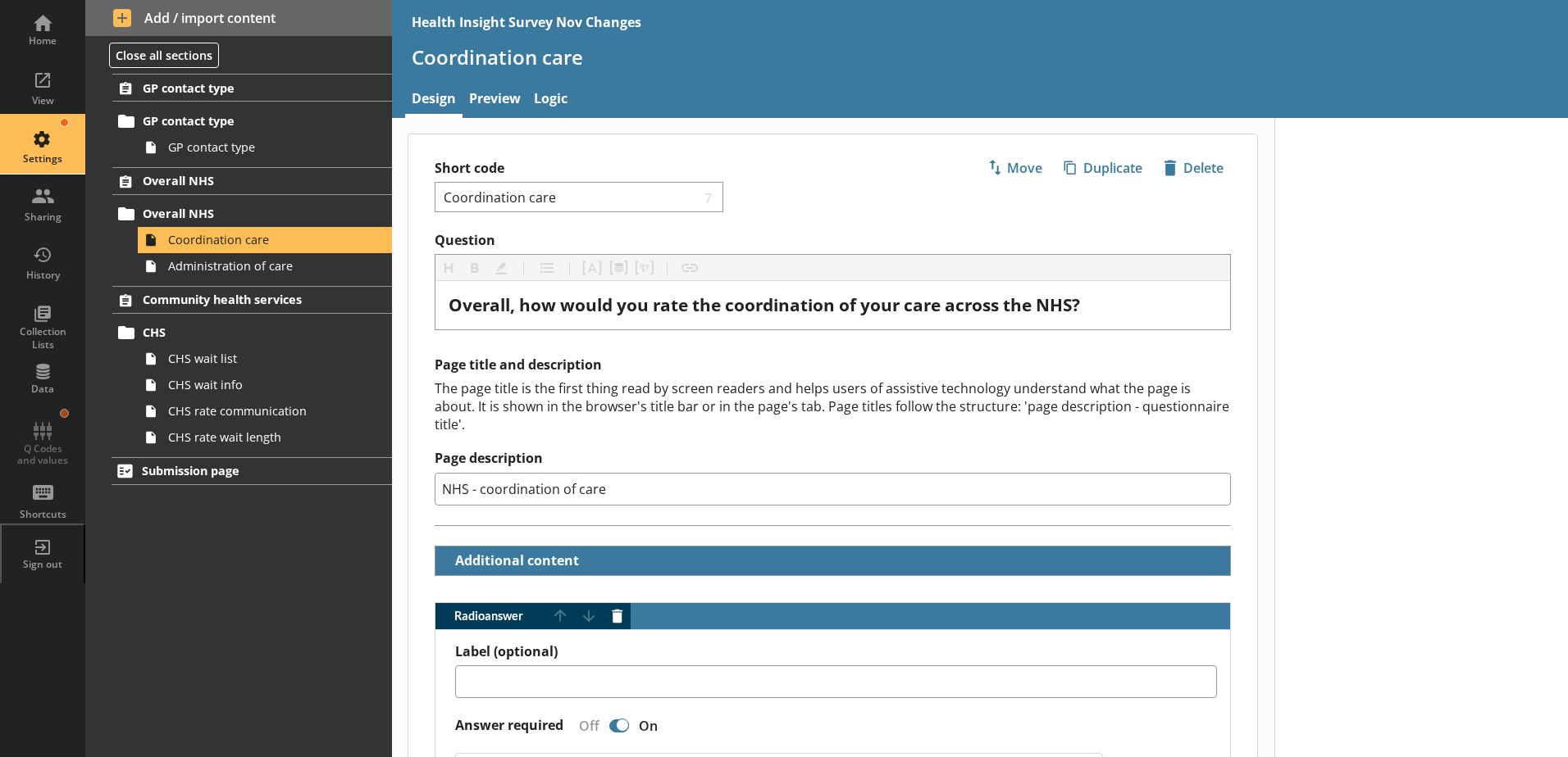
click at [48, 137] on div "Settings" at bounding box center [43, 145] width 58 height 58
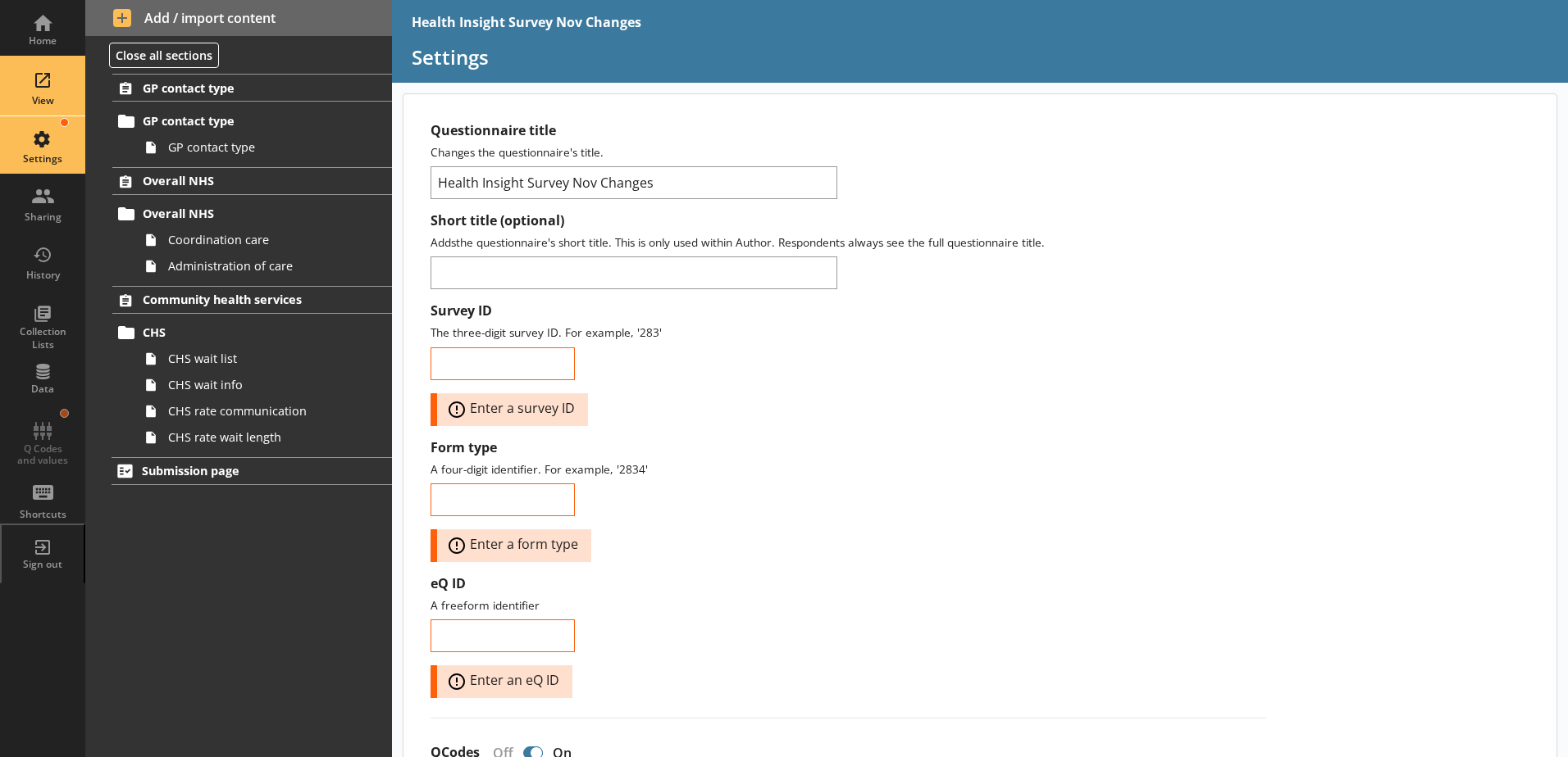
click at [62, 93] on div "View" at bounding box center [43, 87] width 58 height 58
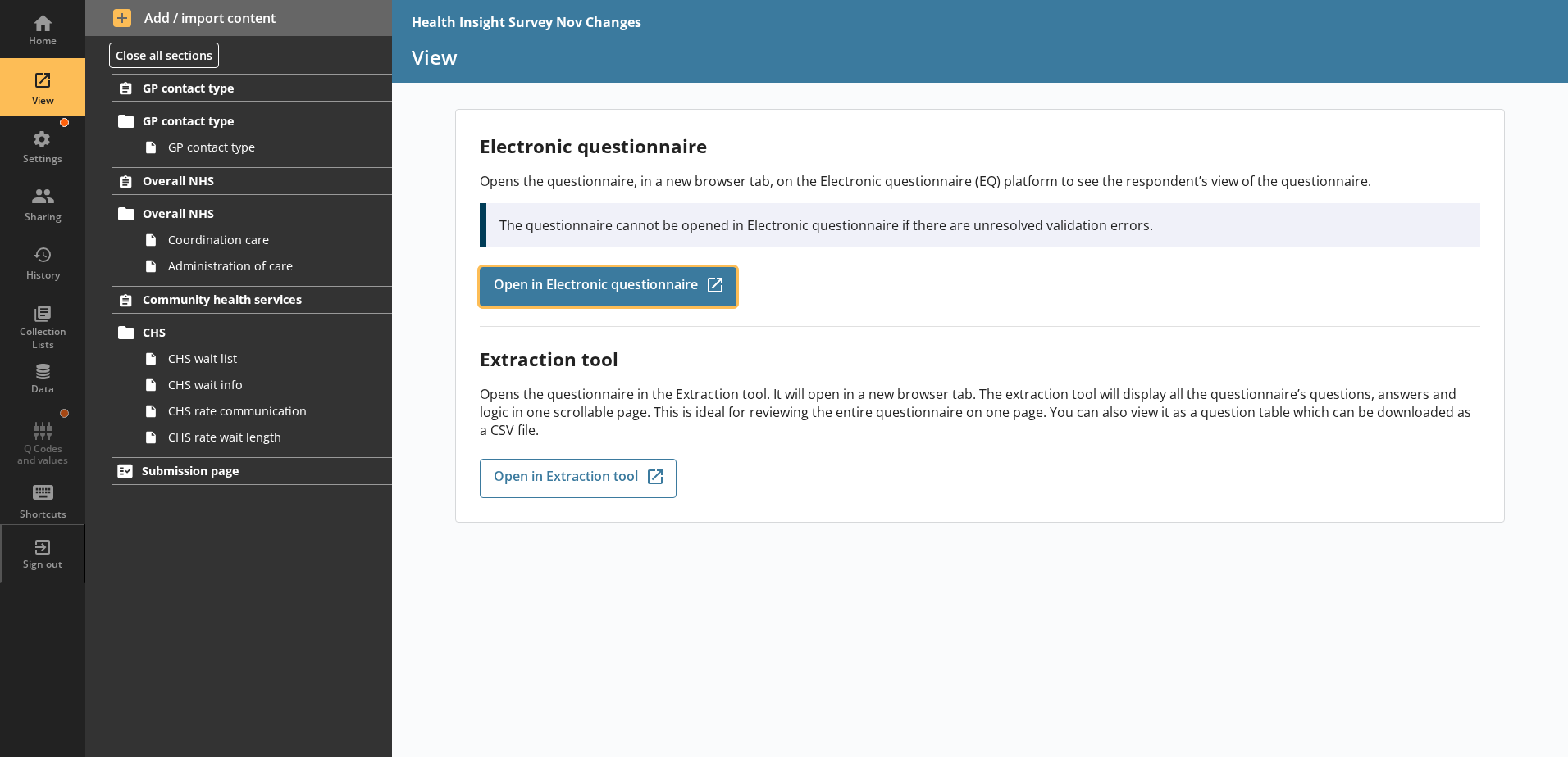
click at [593, 286] on span "Open in Electronic questionnaire" at bounding box center [595, 286] width 204 height 18
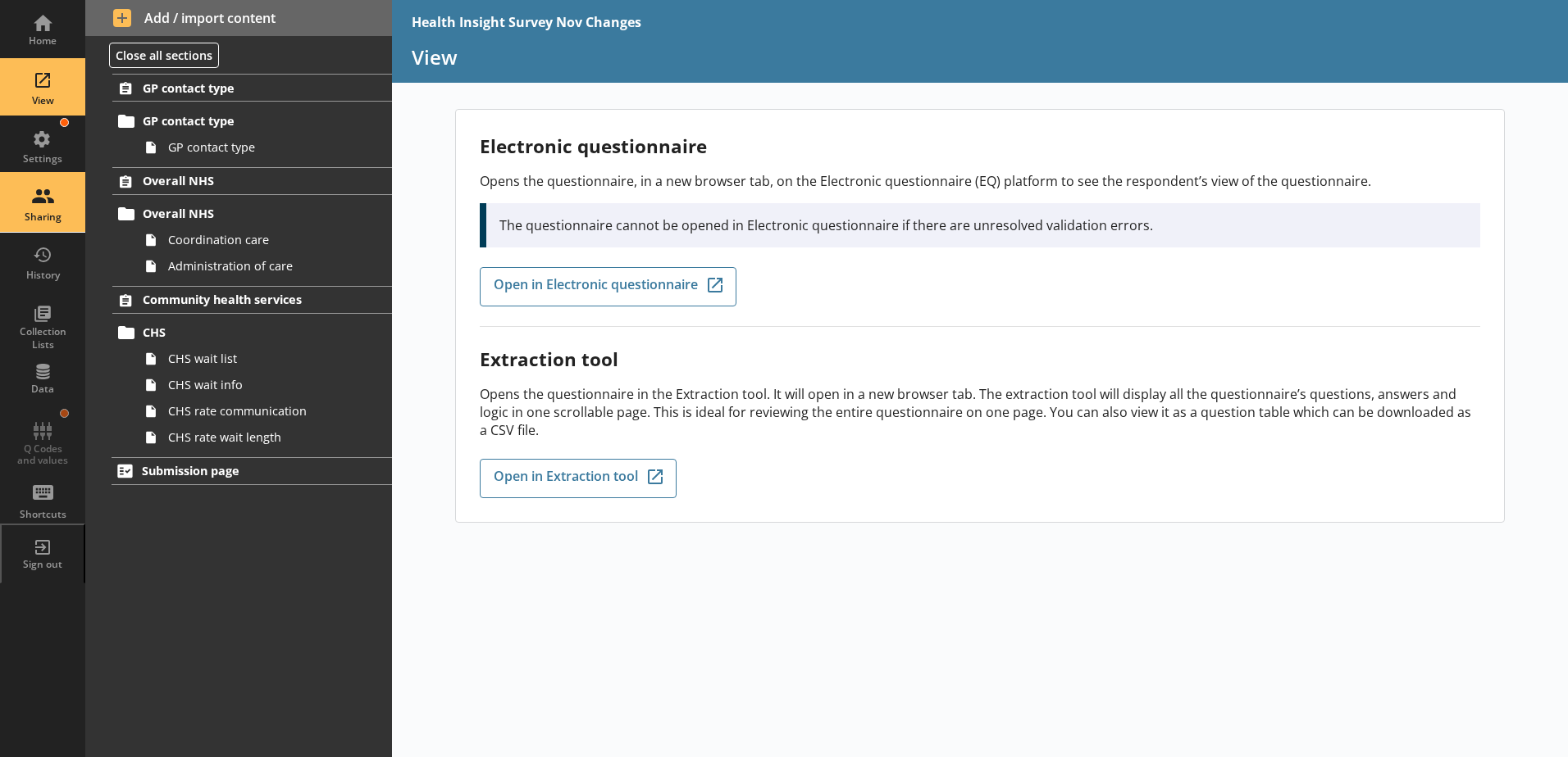
click at [18, 231] on div "Sharing" at bounding box center [43, 203] width 58 height 58
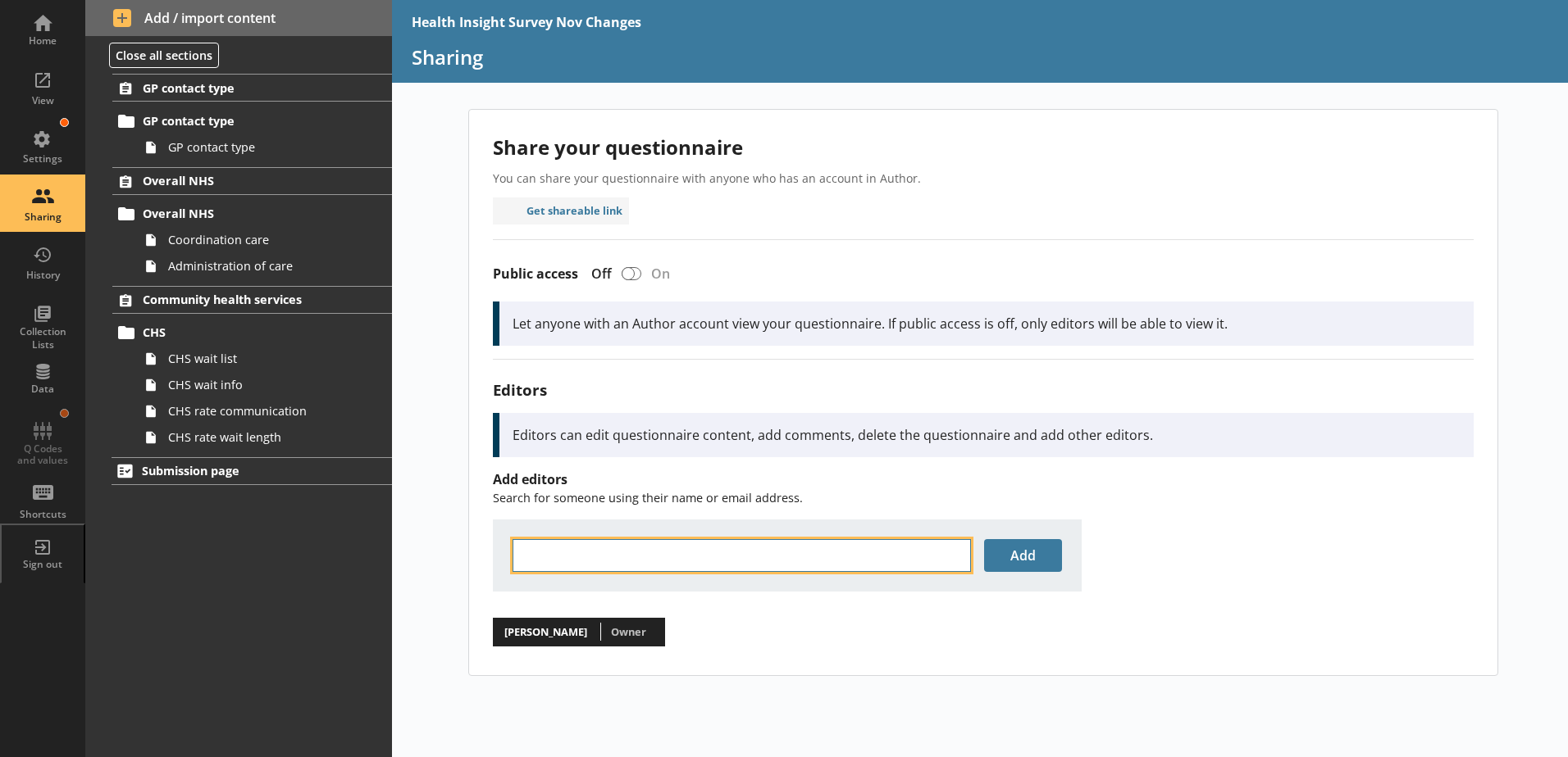
click at [583, 554] on input "text" at bounding box center [742, 556] width 458 height 33
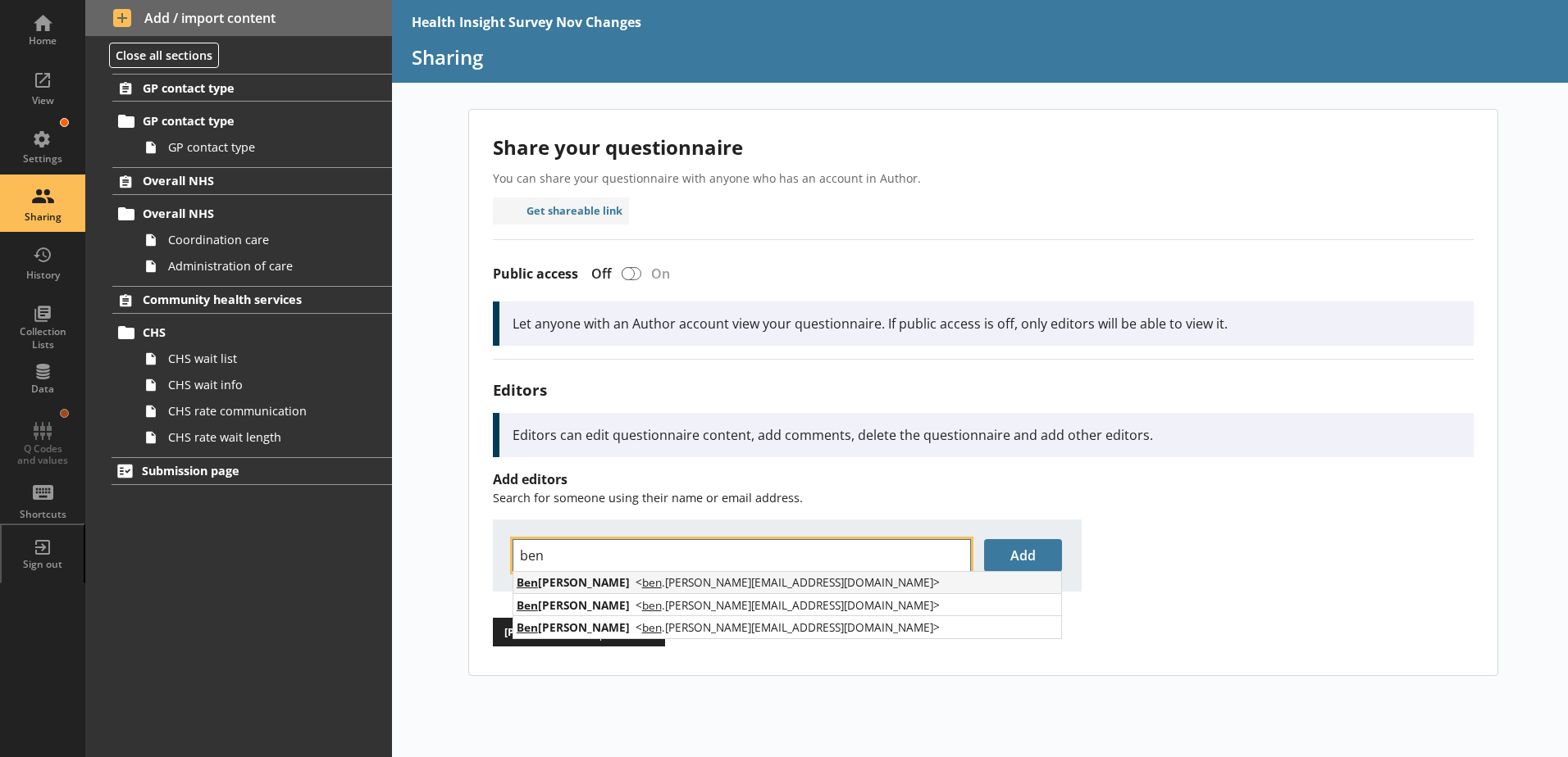
type input "ben"
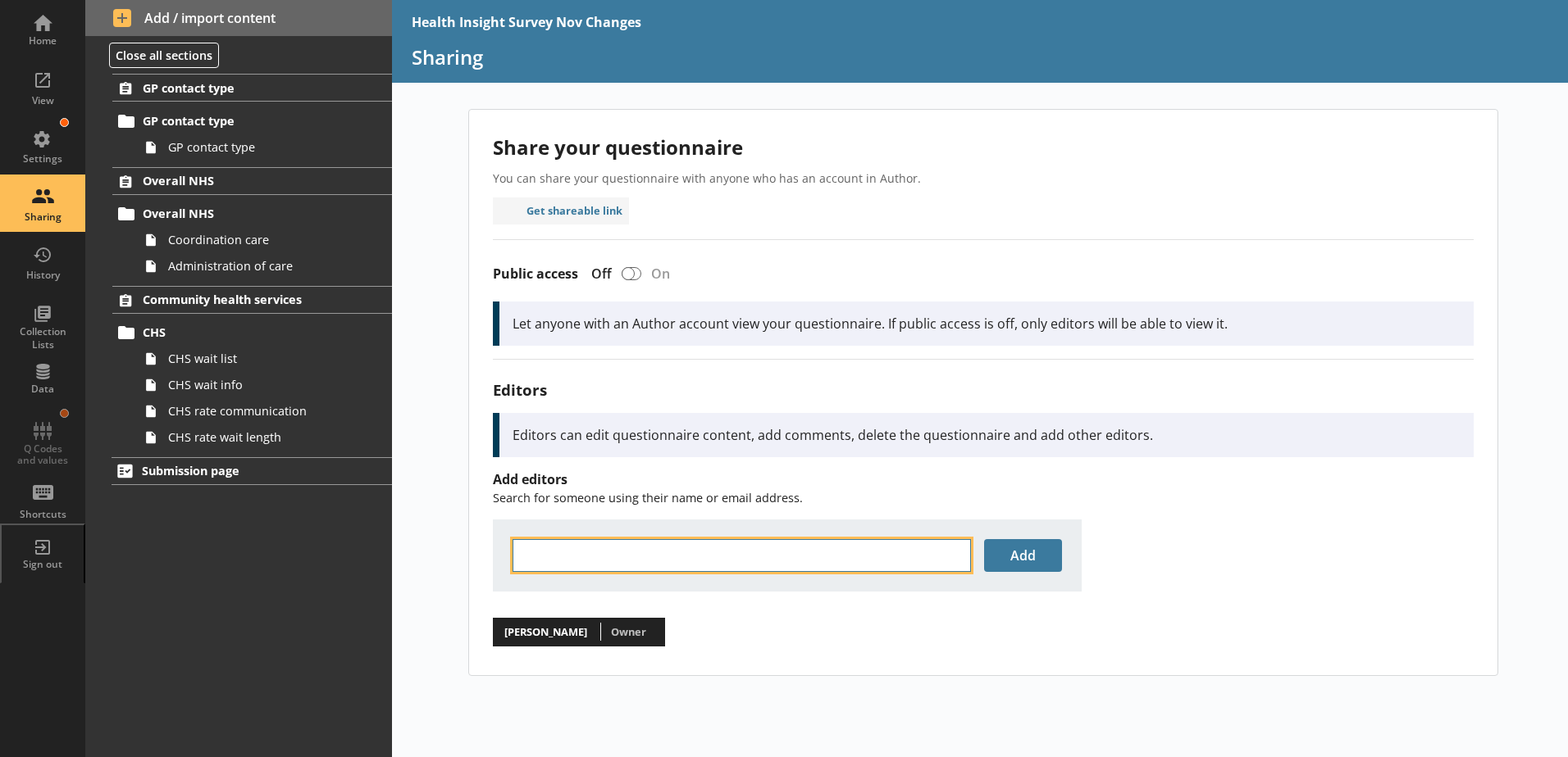
click at [673, 557] on input "text" at bounding box center [742, 556] width 458 height 33
click at [690, 580] on span "< [EMAIL_ADDRESS][PERSON_NAME][DOMAIN_NAME] >" at bounding box center [790, 583] width 282 height 16
type input "[PERSON_NAME]"
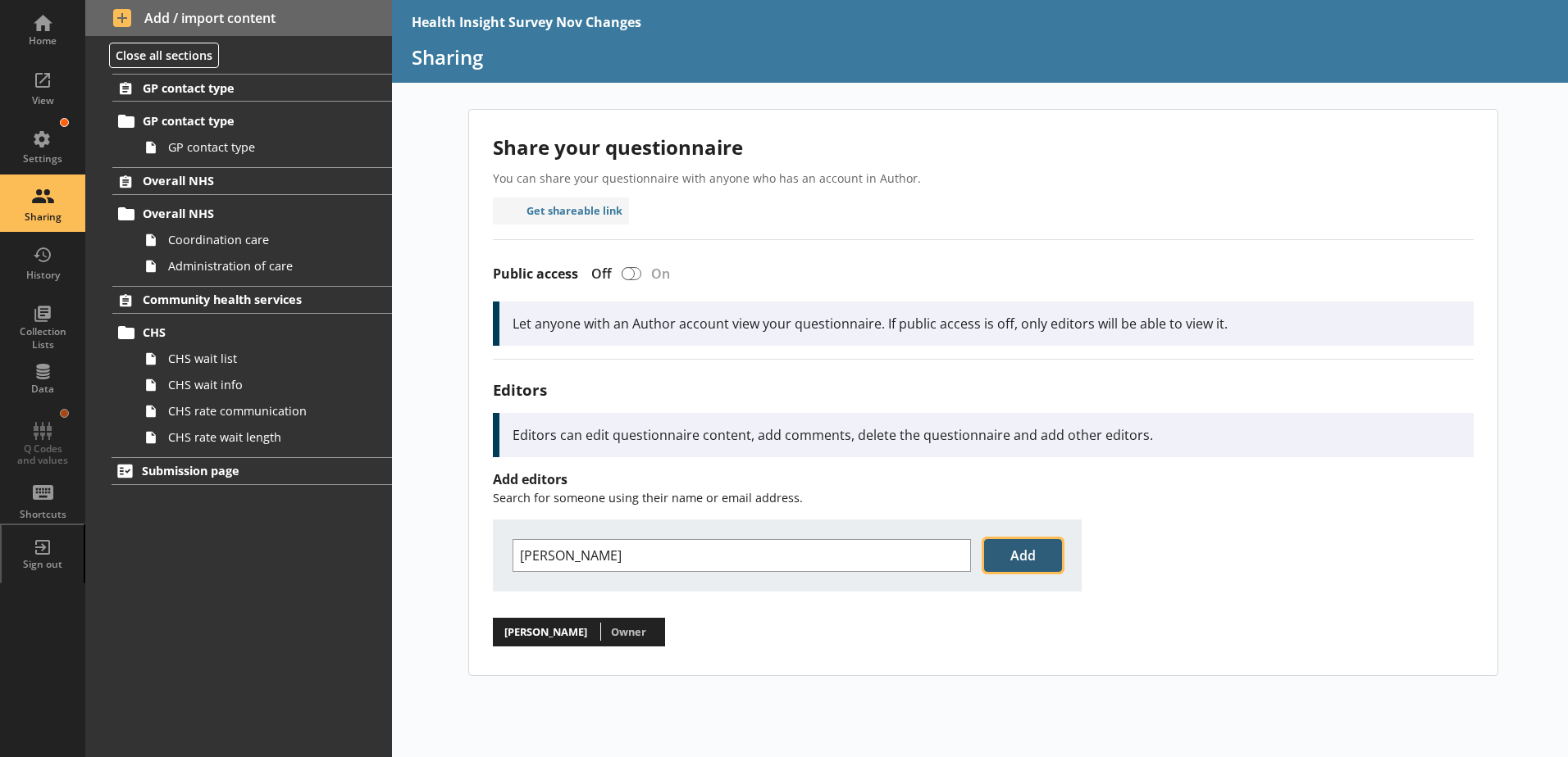
click at [1033, 554] on button "Add" at bounding box center [1023, 556] width 78 height 33
